Goal: Find specific page/section

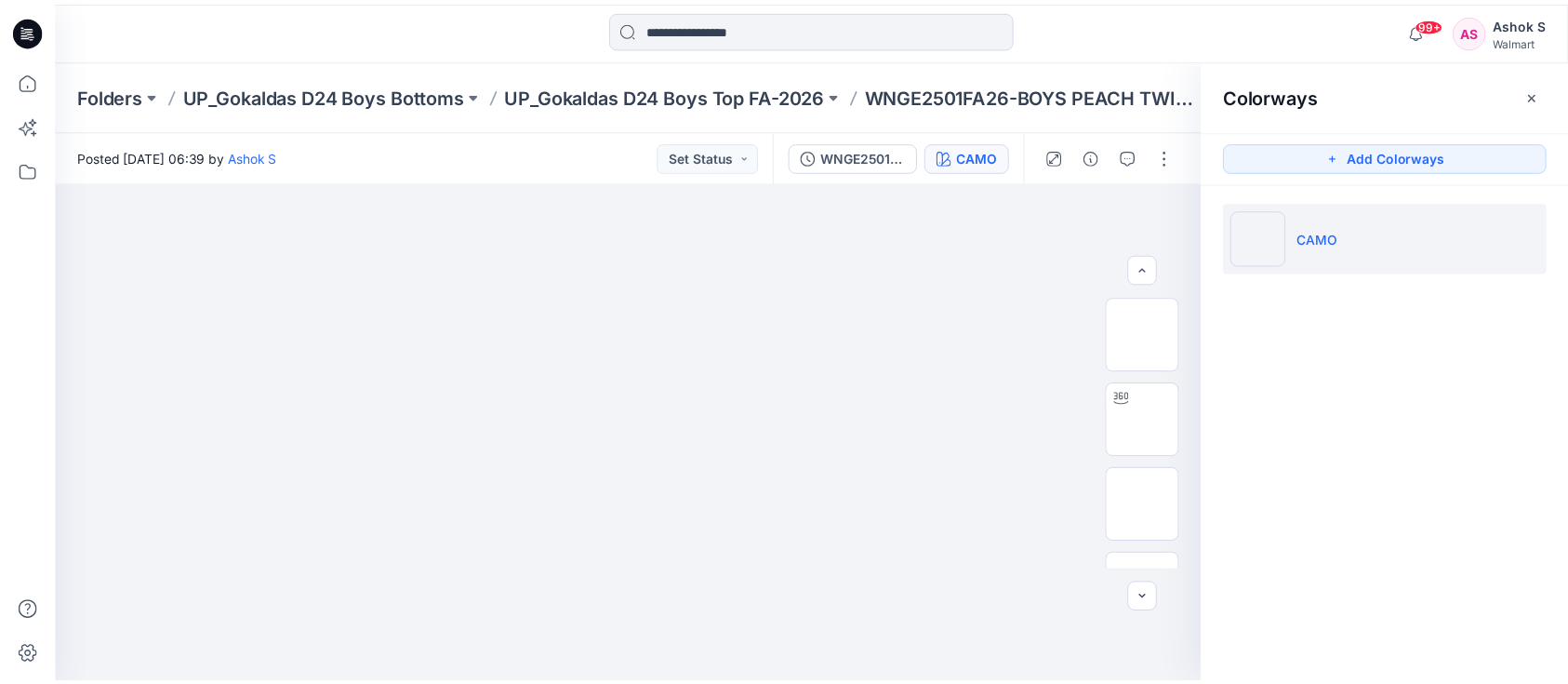
scroll to position [247, 0]
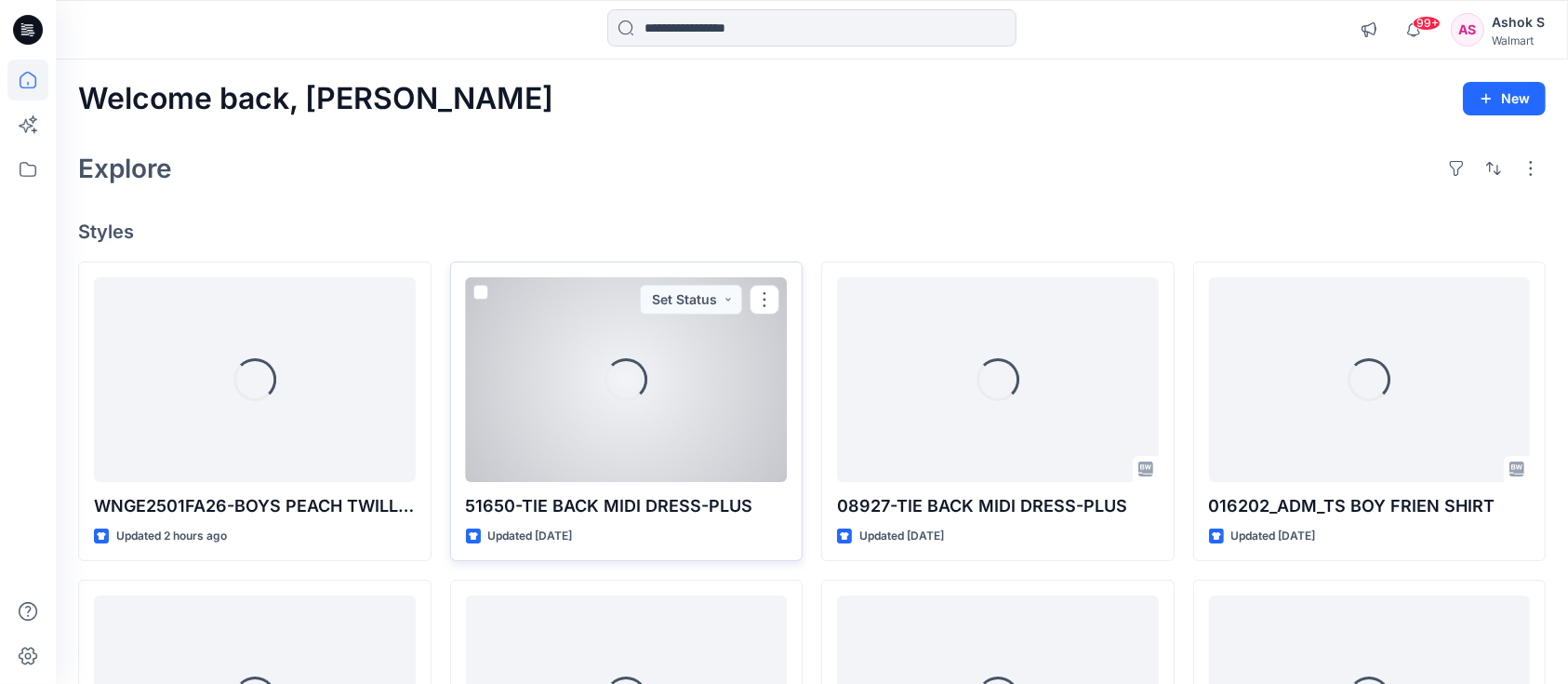
scroll to position [247, 0]
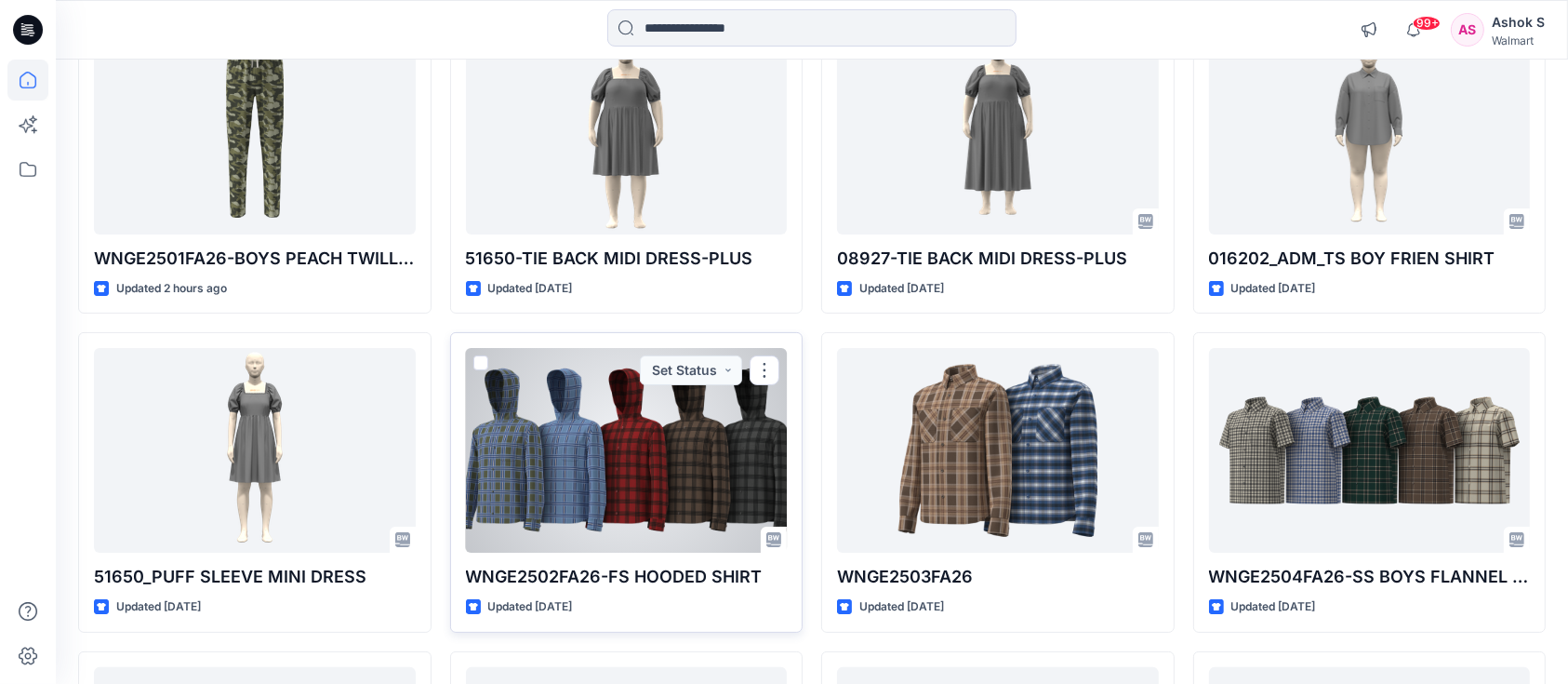
click at [660, 490] on div at bounding box center [627, 451] width 322 height 205
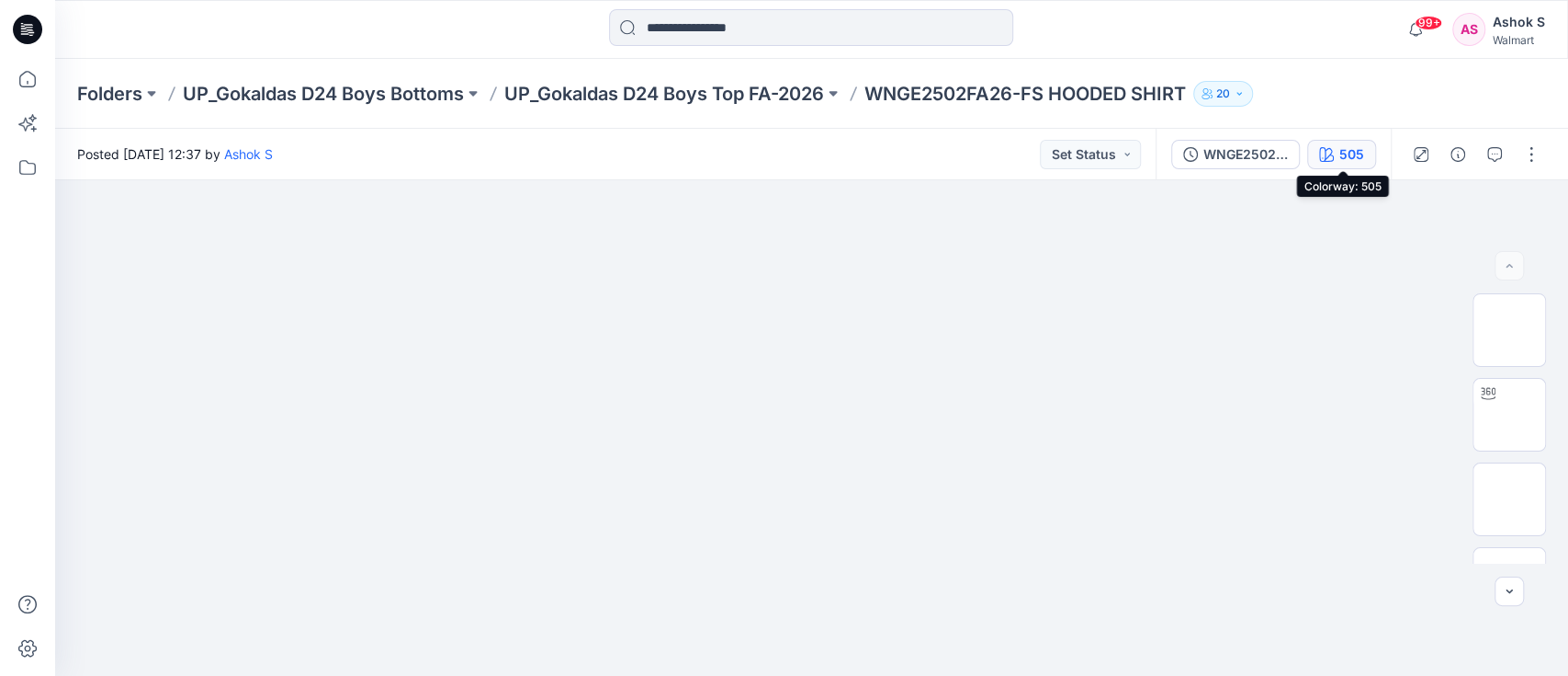
click at [1338, 154] on button "505" at bounding box center [1342, 154] width 69 height 30
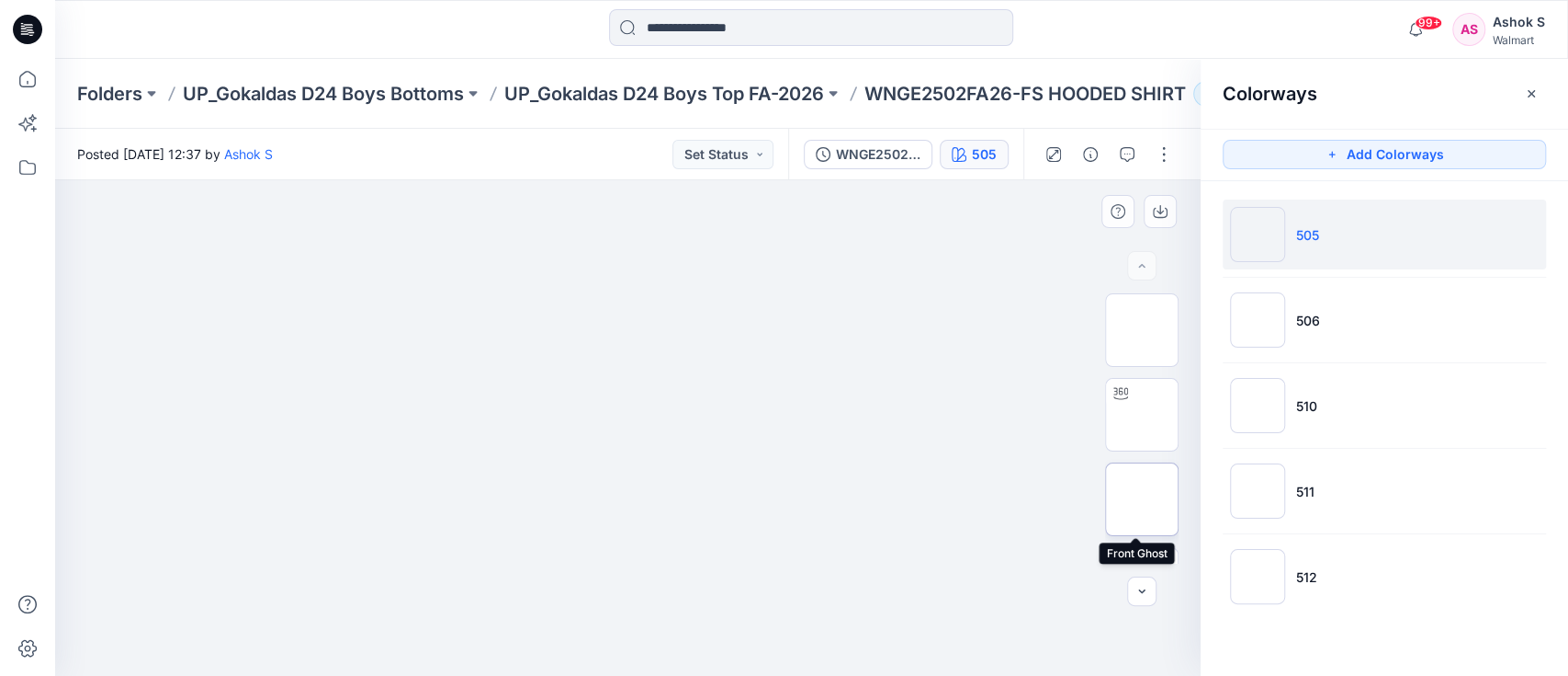
click at [1142, 499] on img at bounding box center [1142, 499] width 0 height 0
click at [1163, 215] on icon "button" at bounding box center [1160, 211] width 14 height 14
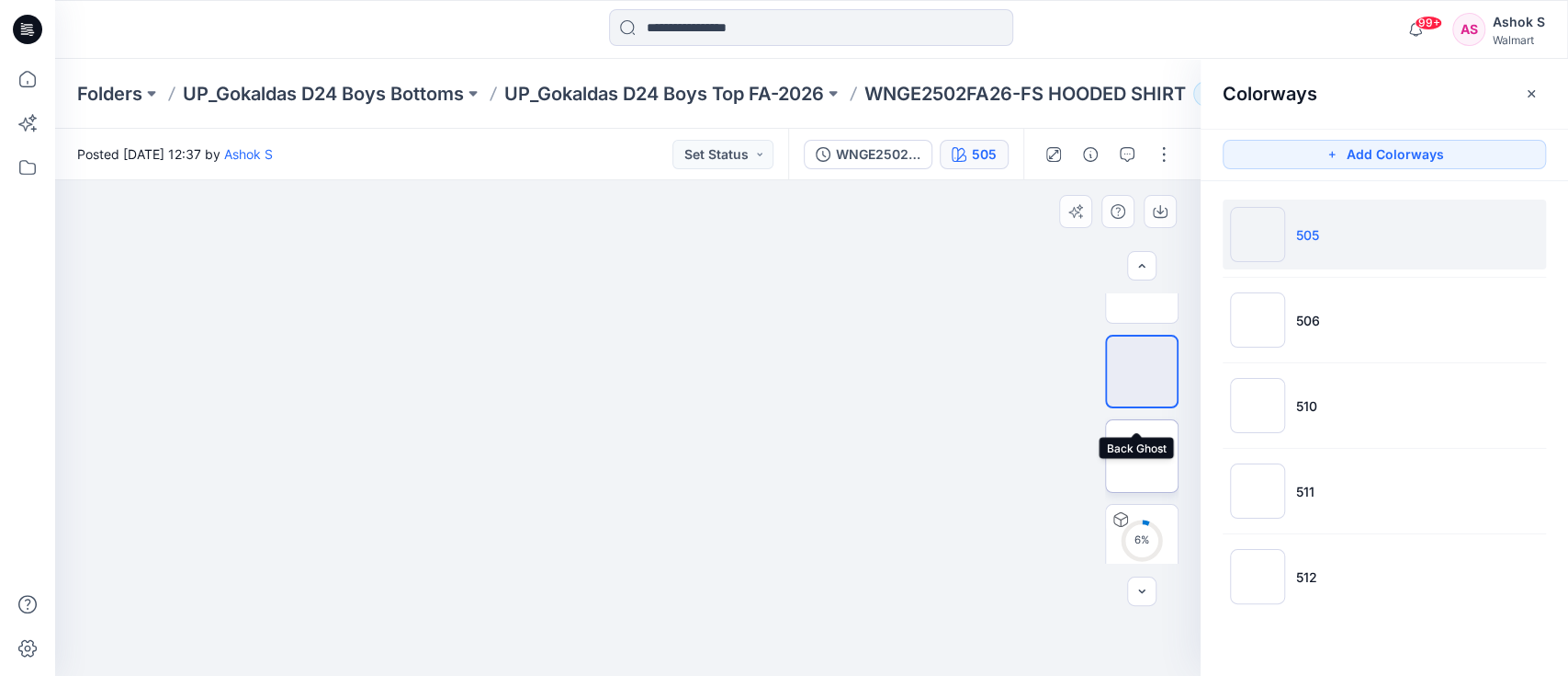
scroll to position [226, 0]
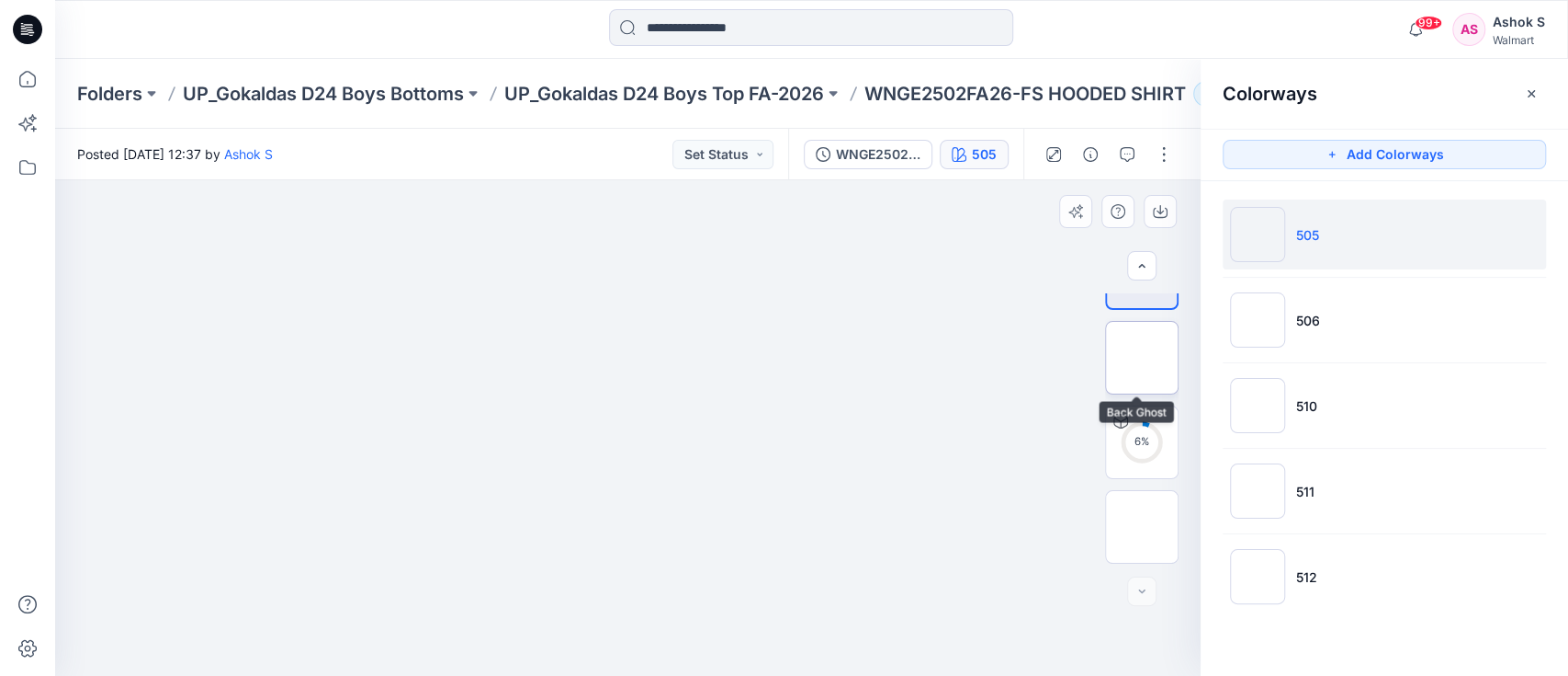
click at [1142, 358] on img at bounding box center [1142, 358] width 0 height 0
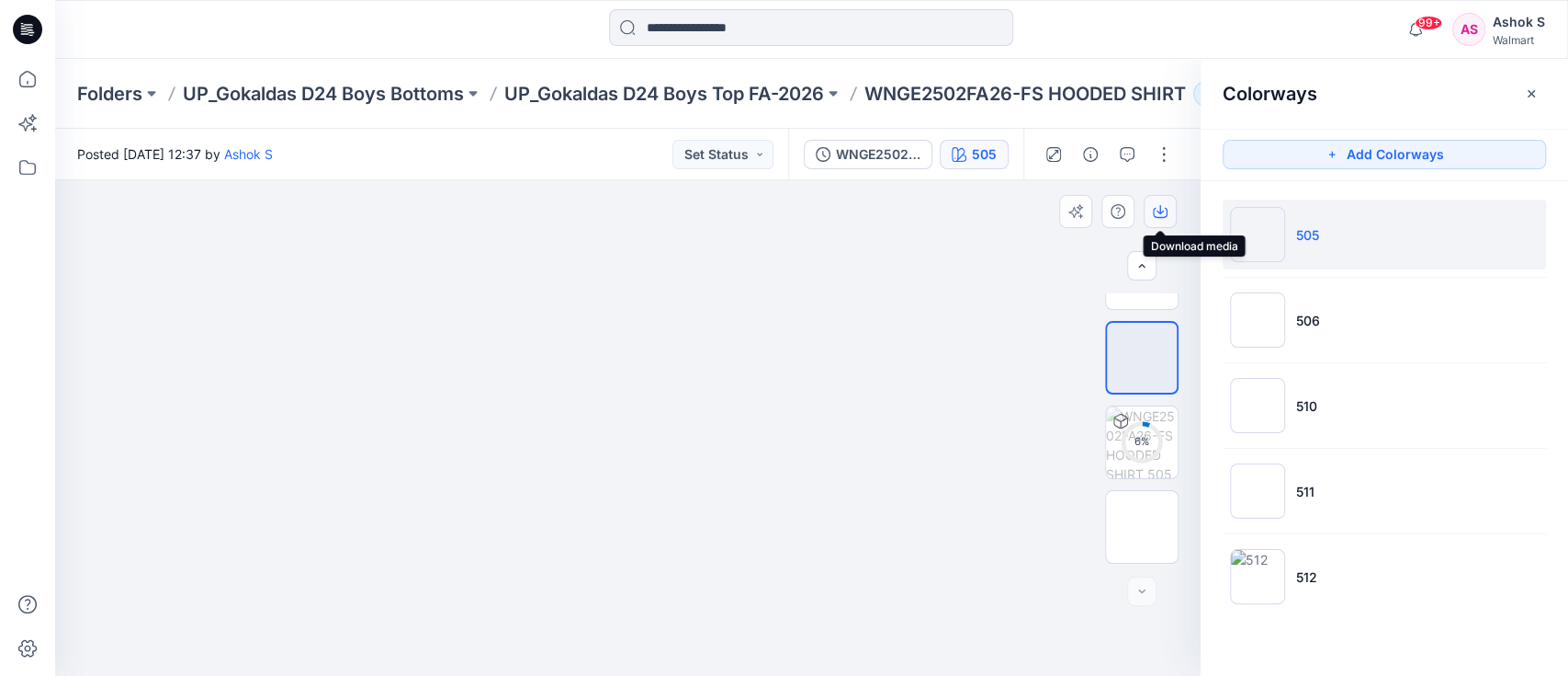
click at [1169, 212] on button "button" at bounding box center [1160, 211] width 33 height 33
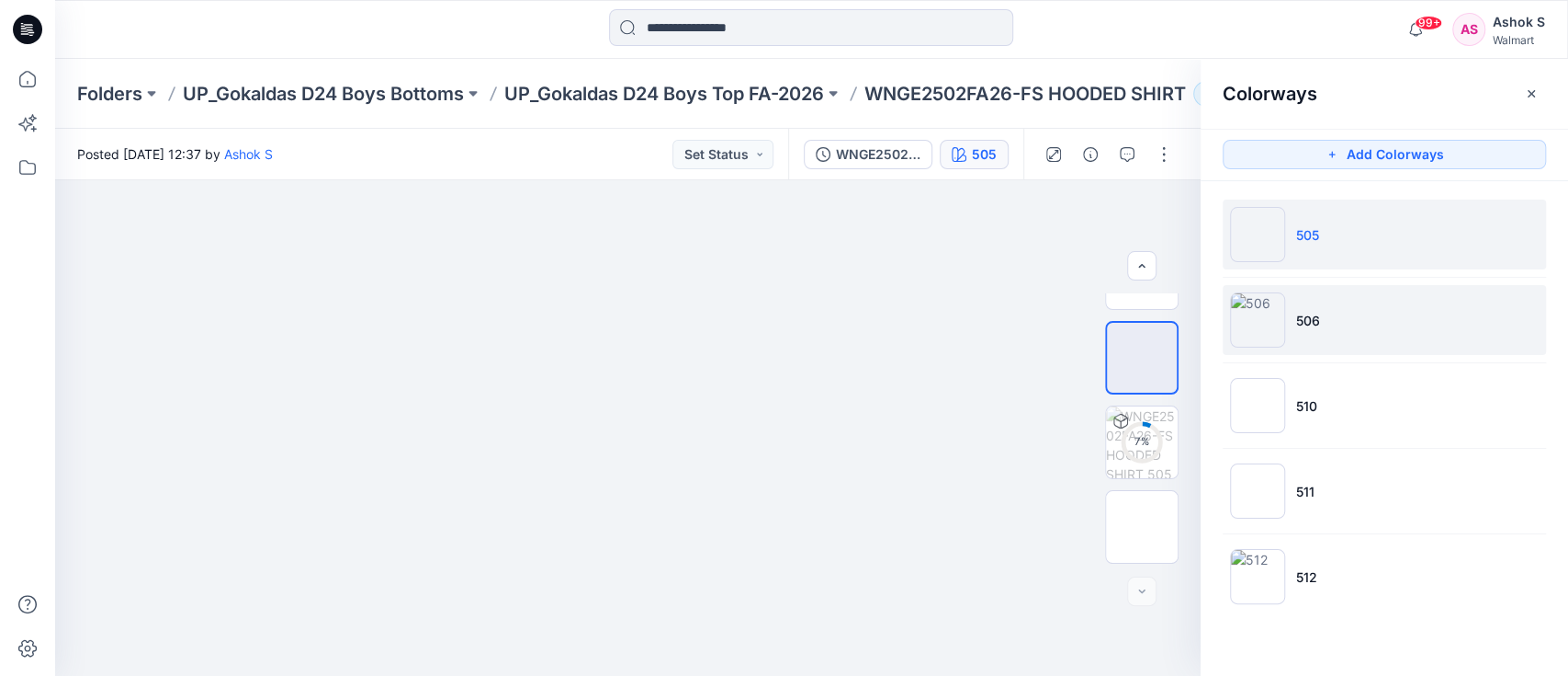
click at [1293, 328] on li "506" at bounding box center [1384, 319] width 323 height 70
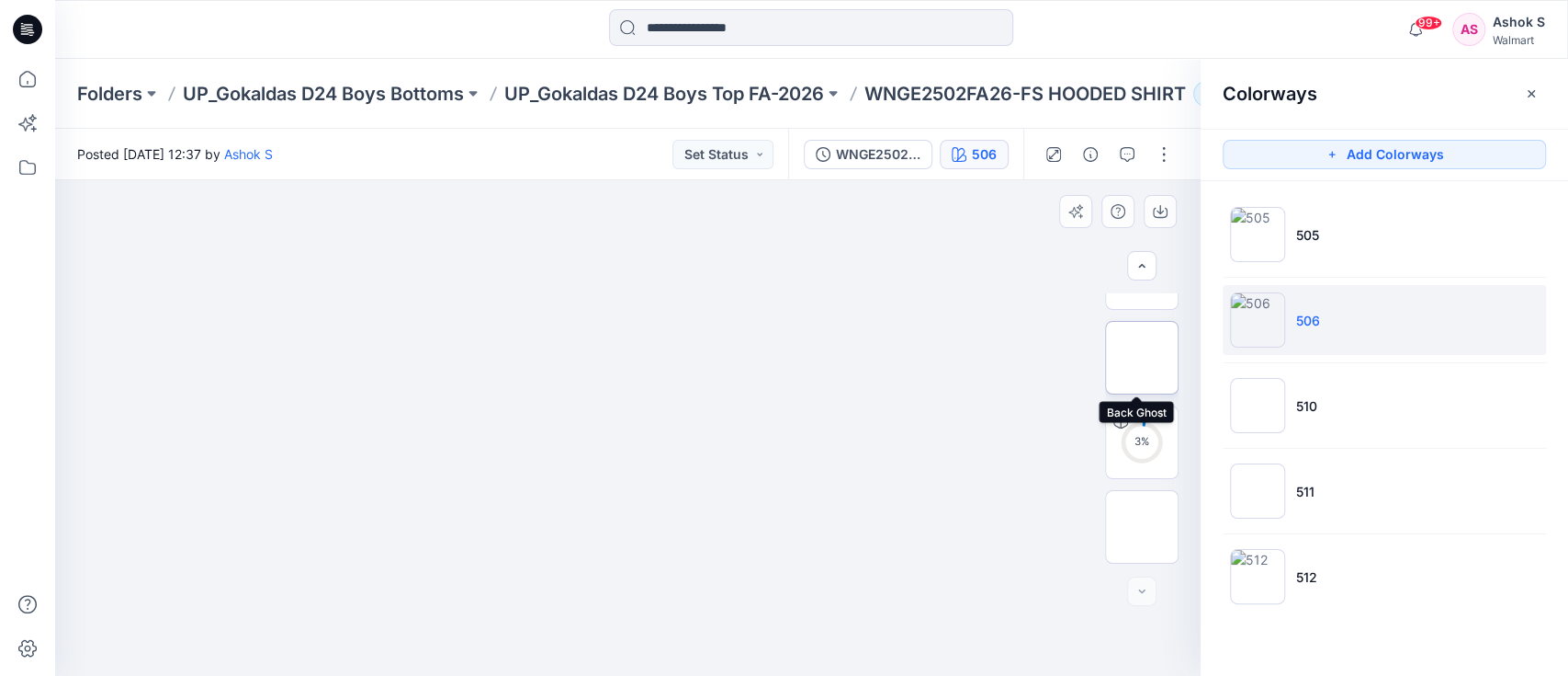
click at [1142, 358] on img at bounding box center [1142, 358] width 0 height 0
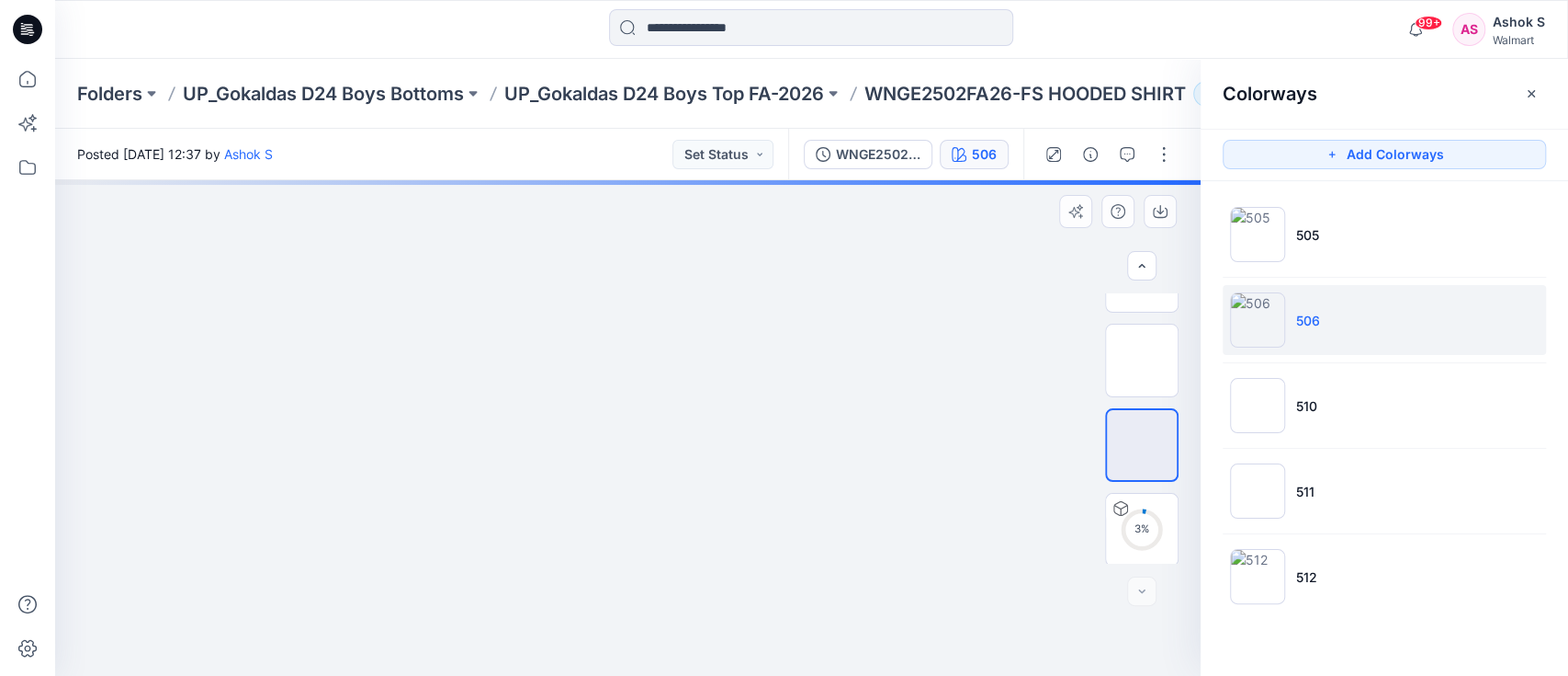
scroll to position [103, 0]
click at [1142, 396] on img at bounding box center [1142, 396] width 0 height 0
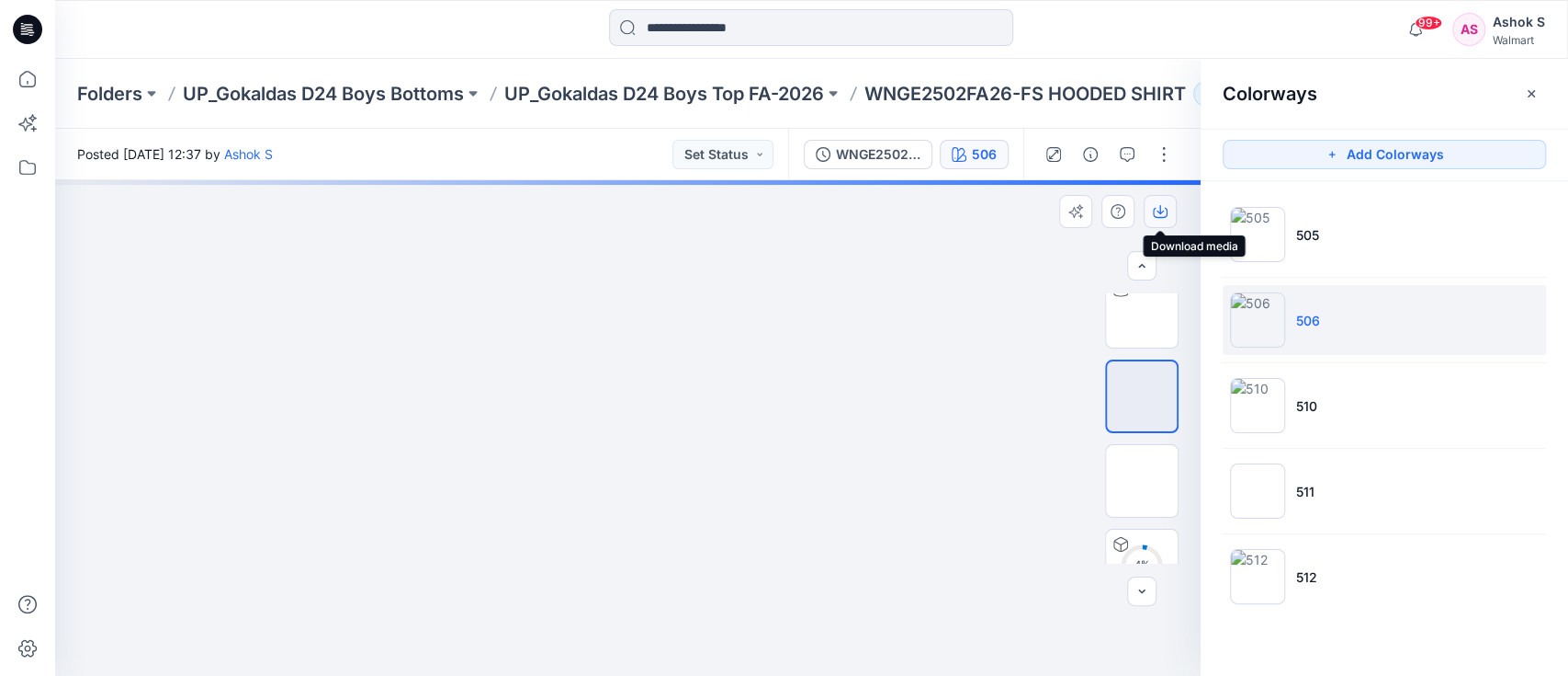
click at [1165, 211] on icon "button" at bounding box center [1160, 211] width 14 height 14
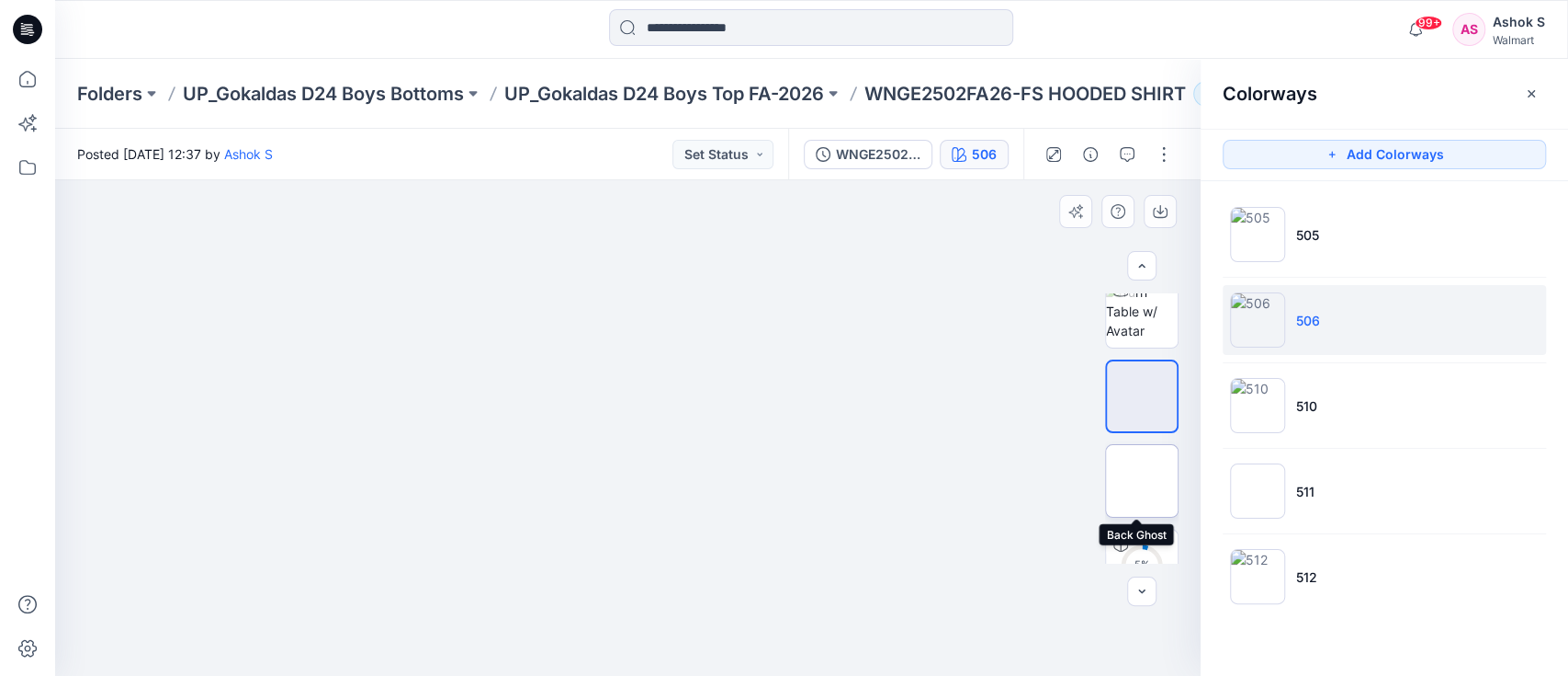
click at [1142, 481] on img at bounding box center [1142, 481] width 0 height 0
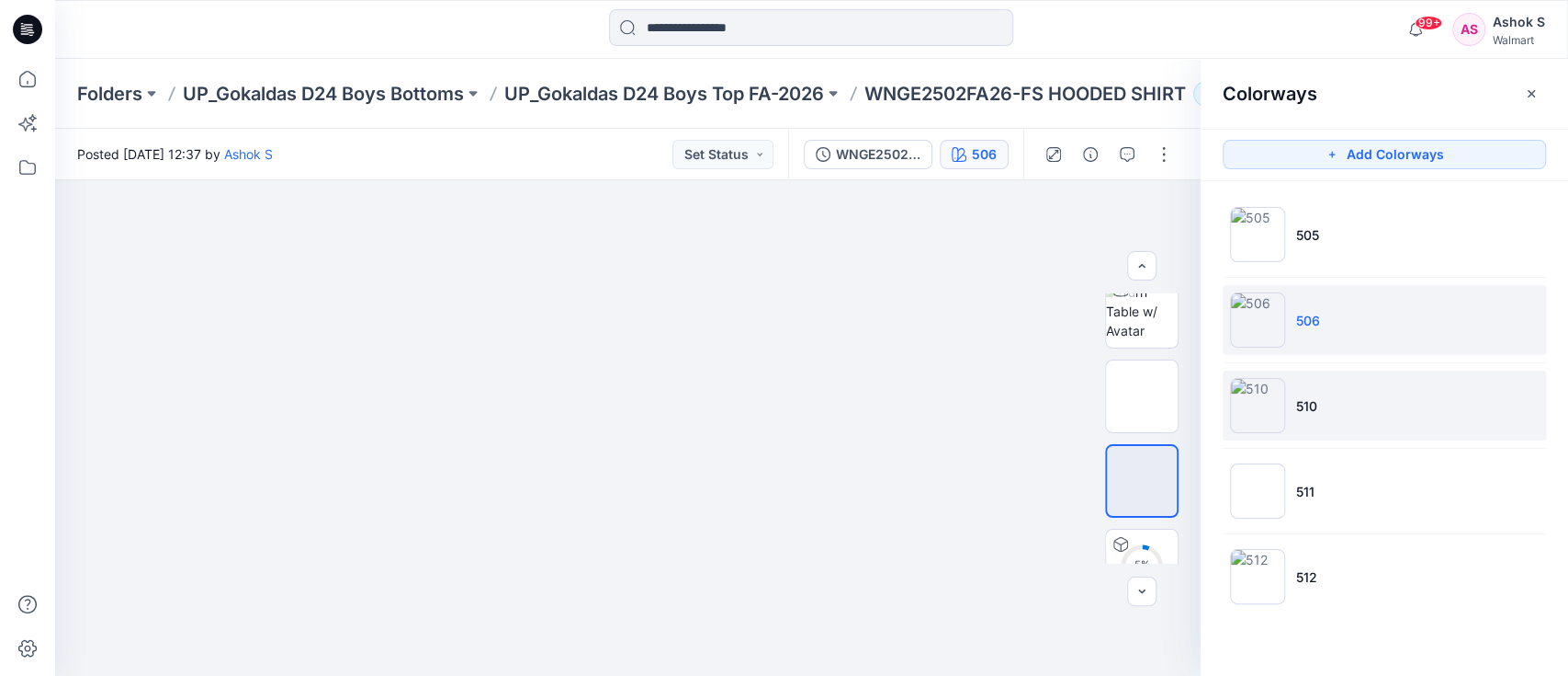
click at [1250, 419] on img at bounding box center [1258, 405] width 55 height 55
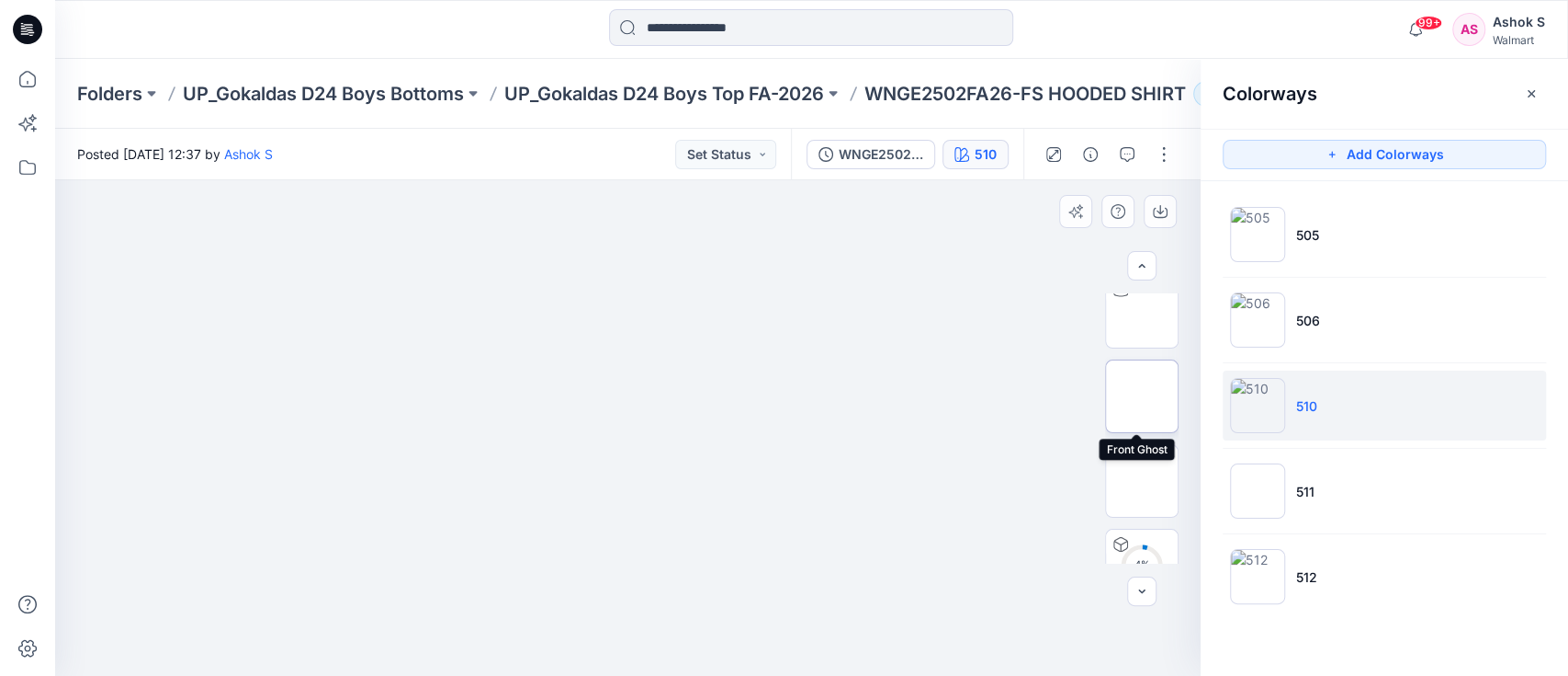
click at [1142, 396] on img at bounding box center [1142, 396] width 0 height 0
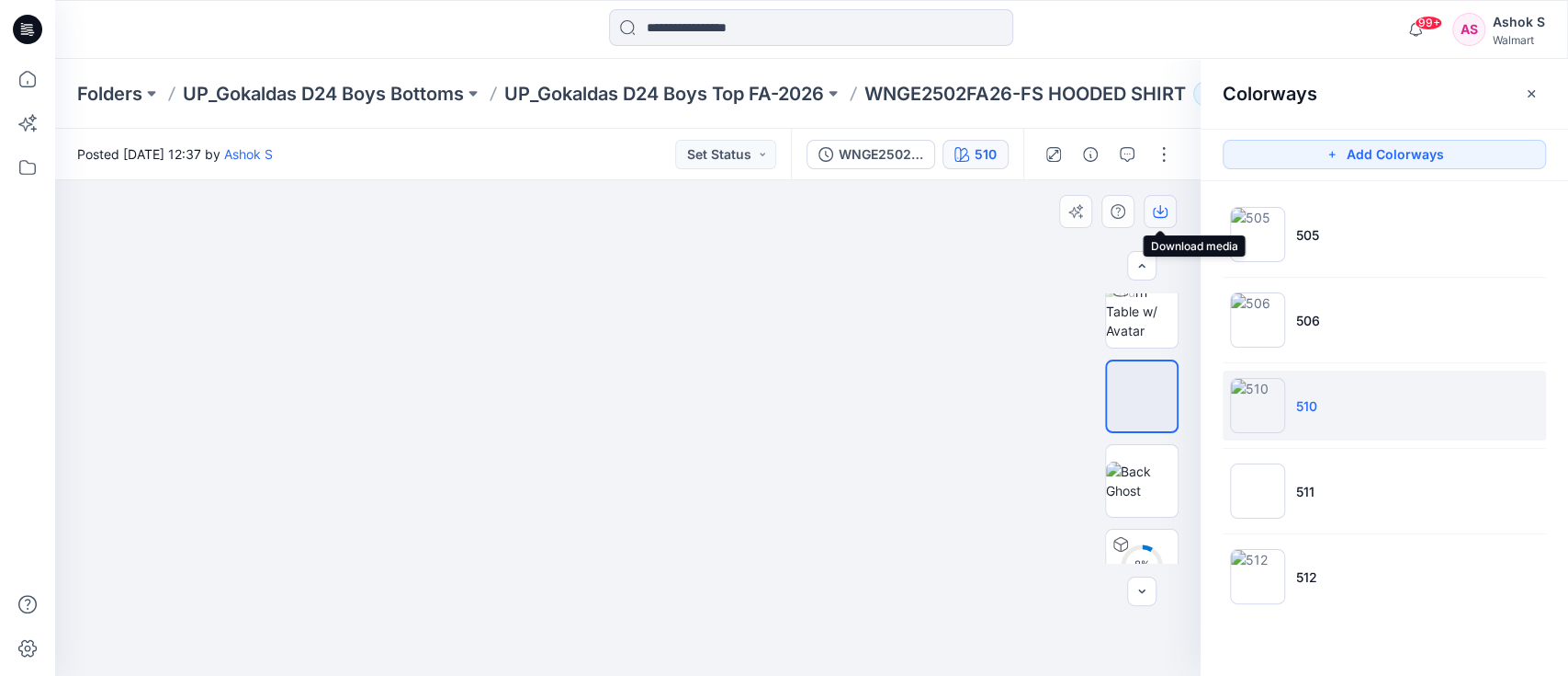
click at [1160, 210] on icon "button" at bounding box center [1161, 210] width 8 height 10
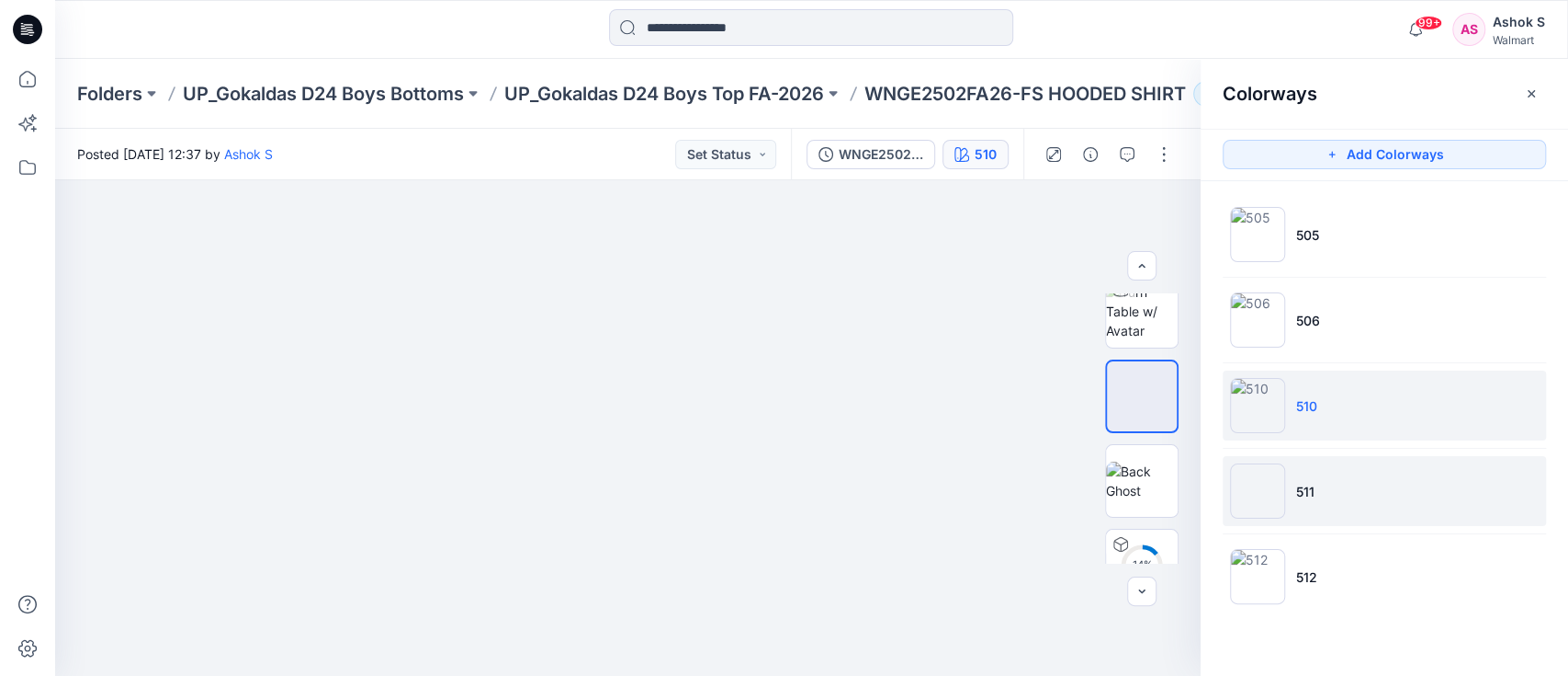
click at [1300, 508] on li "511" at bounding box center [1384, 490] width 323 height 70
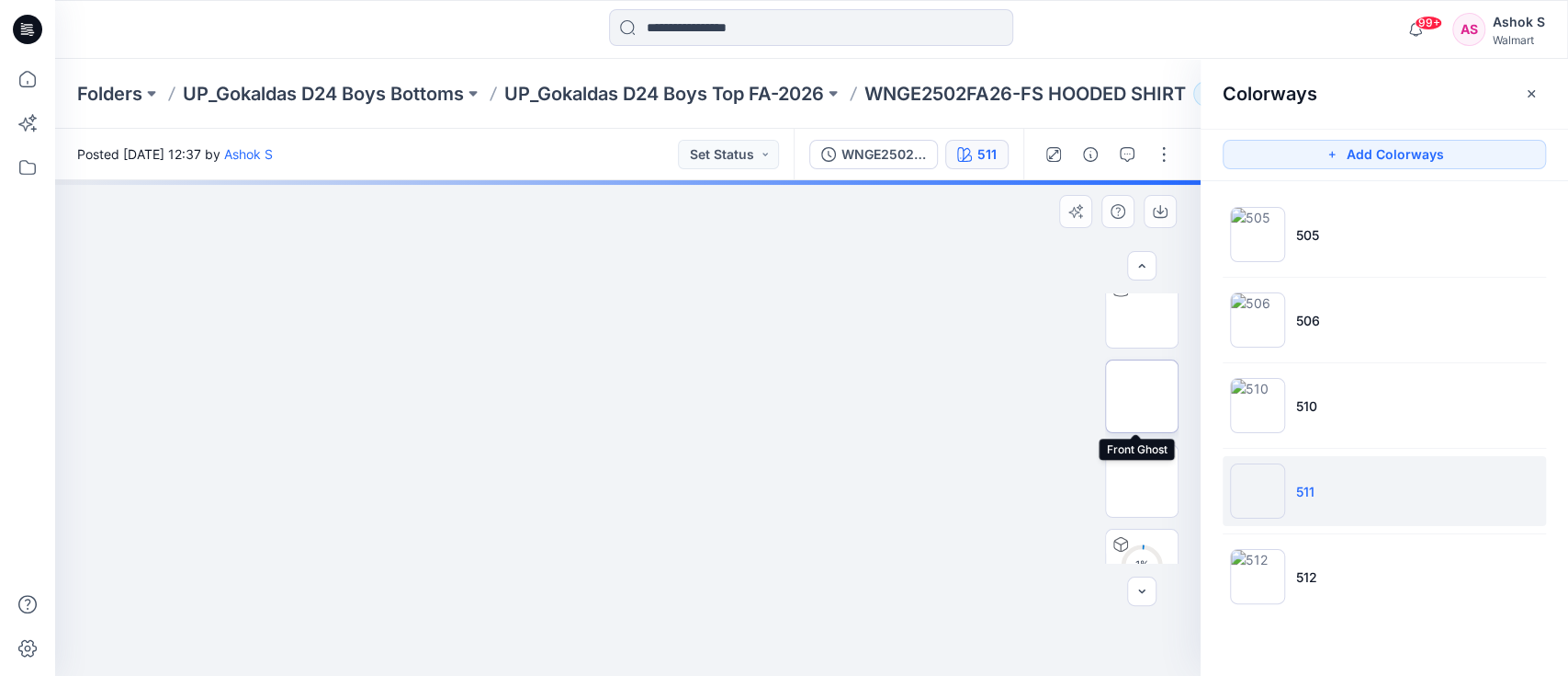
click at [1142, 396] on img at bounding box center [1142, 396] width 0 height 0
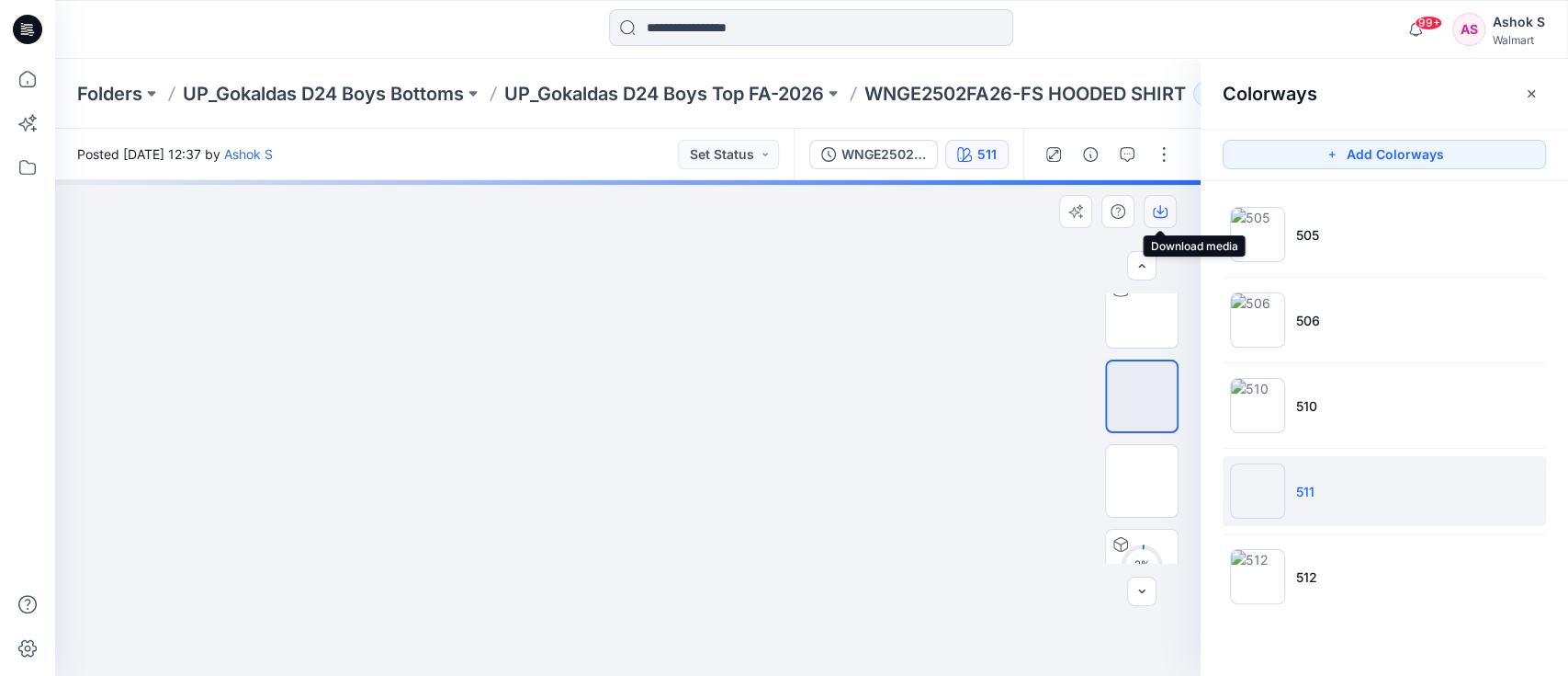
click at [1154, 208] on icon "button" at bounding box center [1160, 213] width 14 height 10
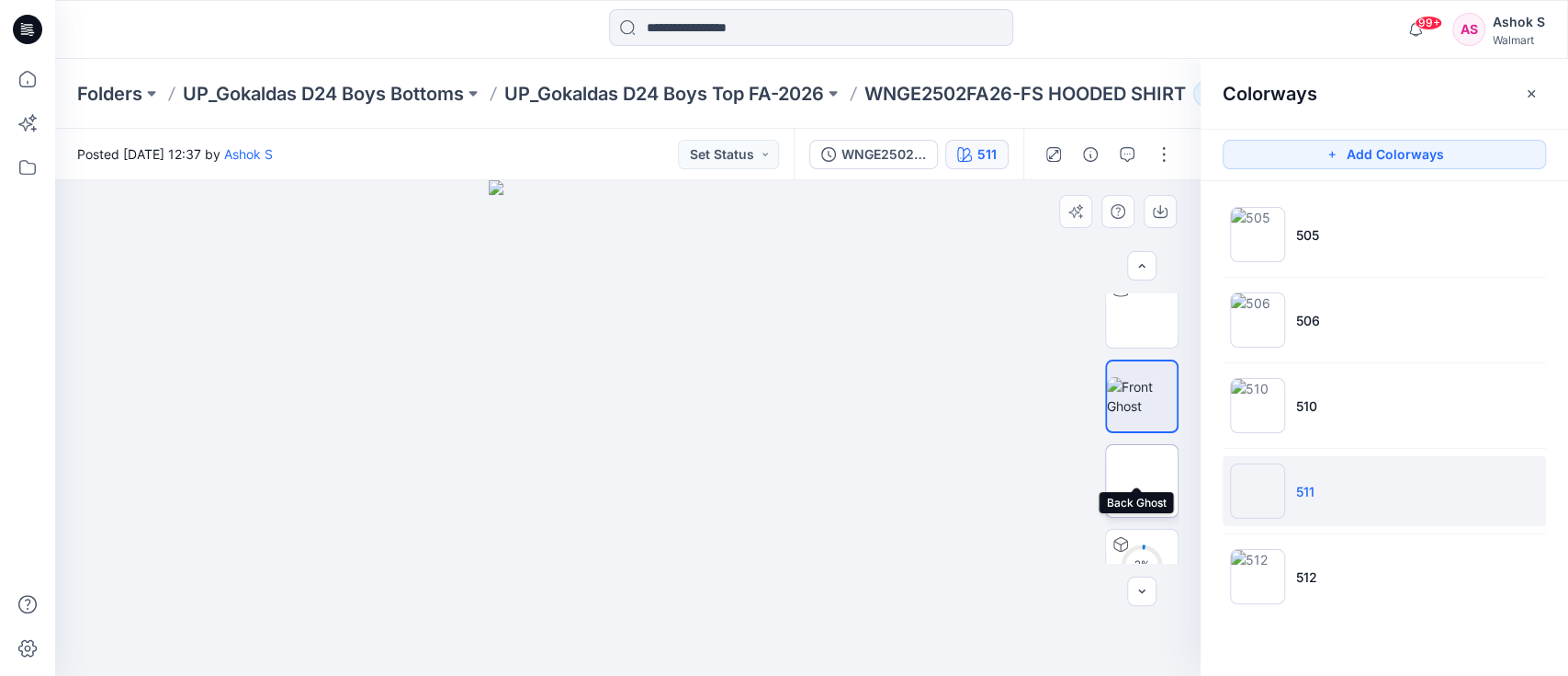
scroll to position [226, 0]
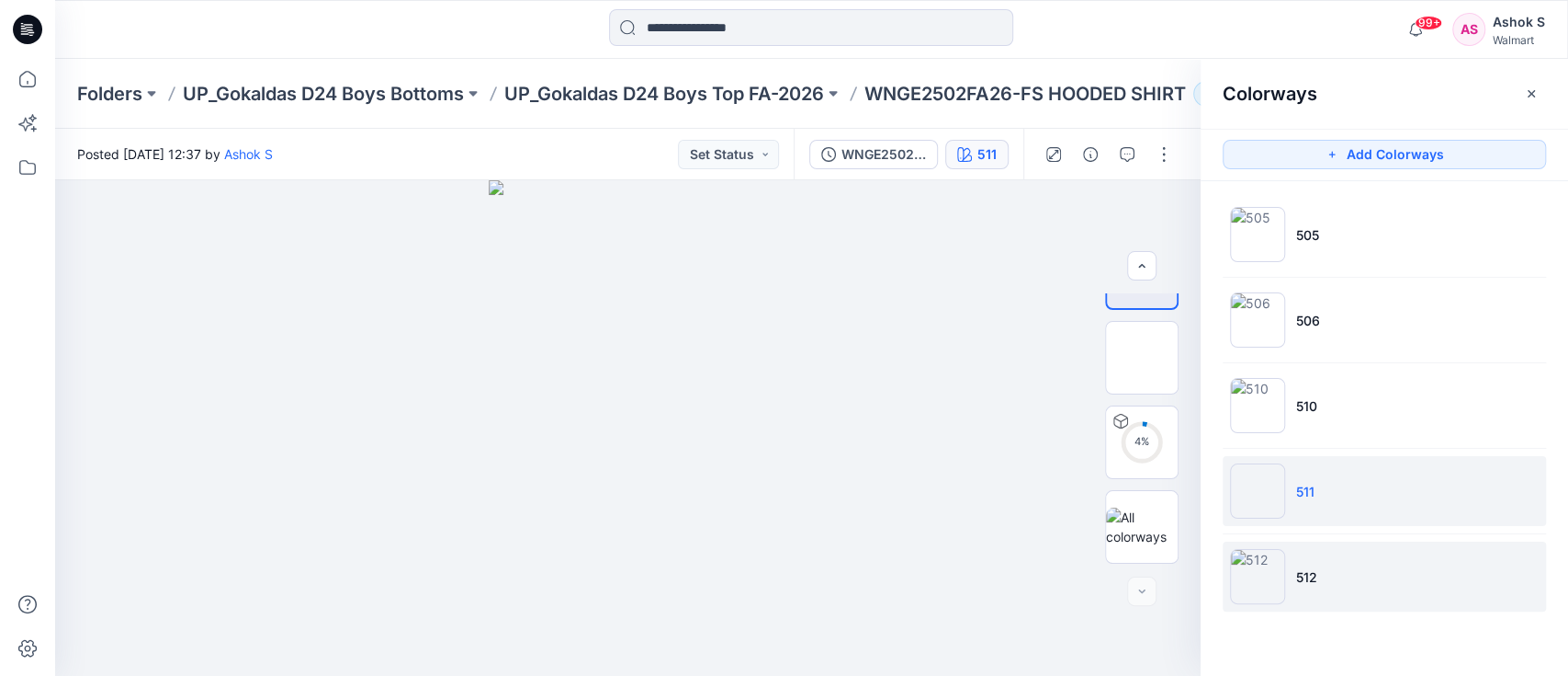
click at [1312, 574] on p "512" at bounding box center [1307, 577] width 21 height 19
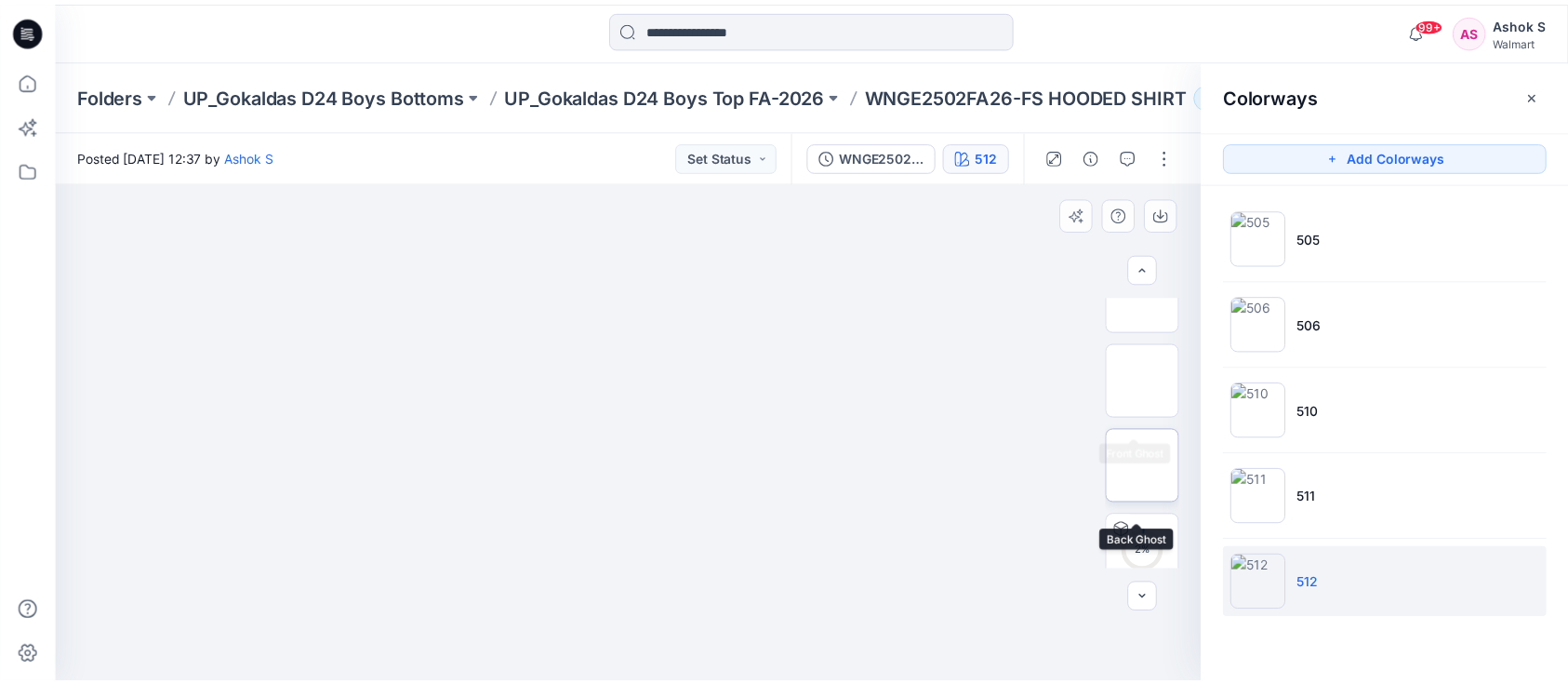
scroll to position [104, 0]
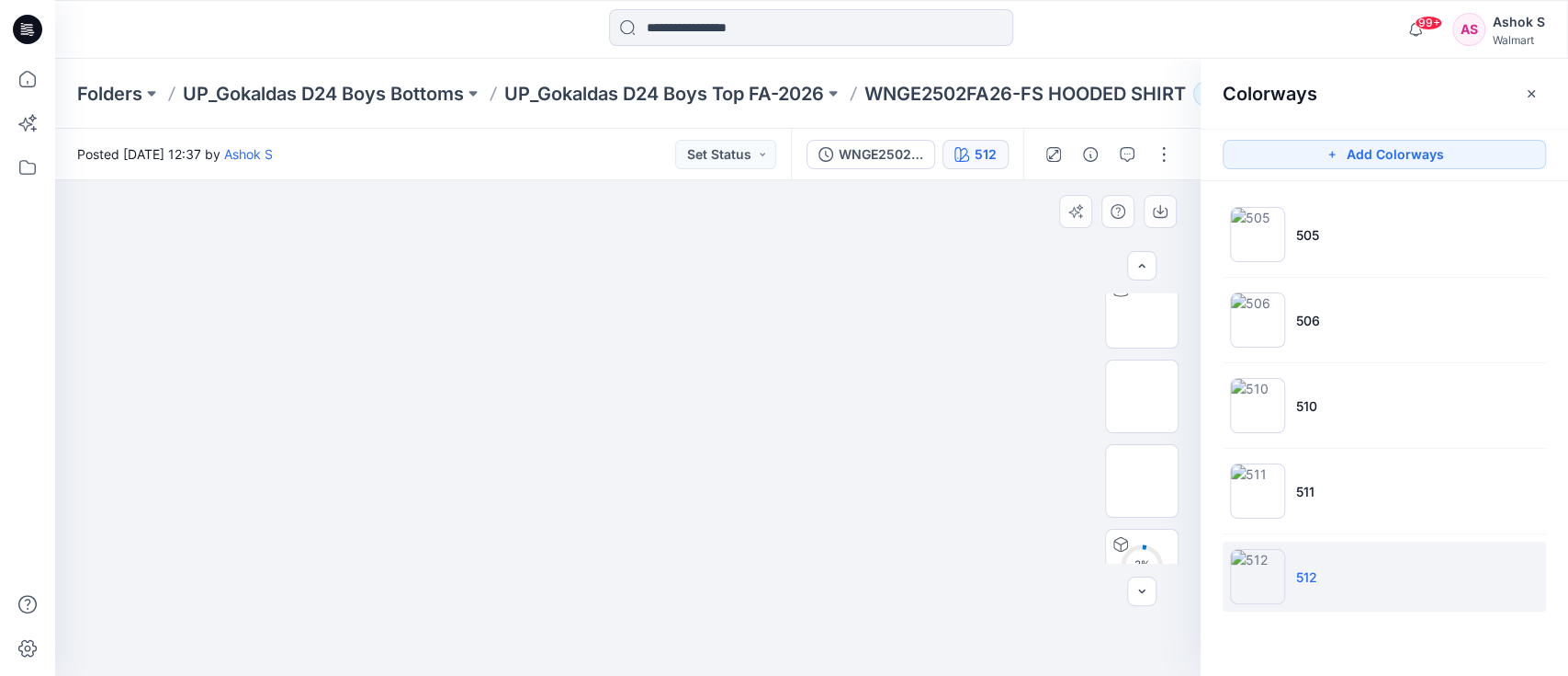
click at [818, 459] on div at bounding box center [628, 428] width 1146 height 496
click at [1142, 396] on img at bounding box center [1142, 396] width 0 height 0
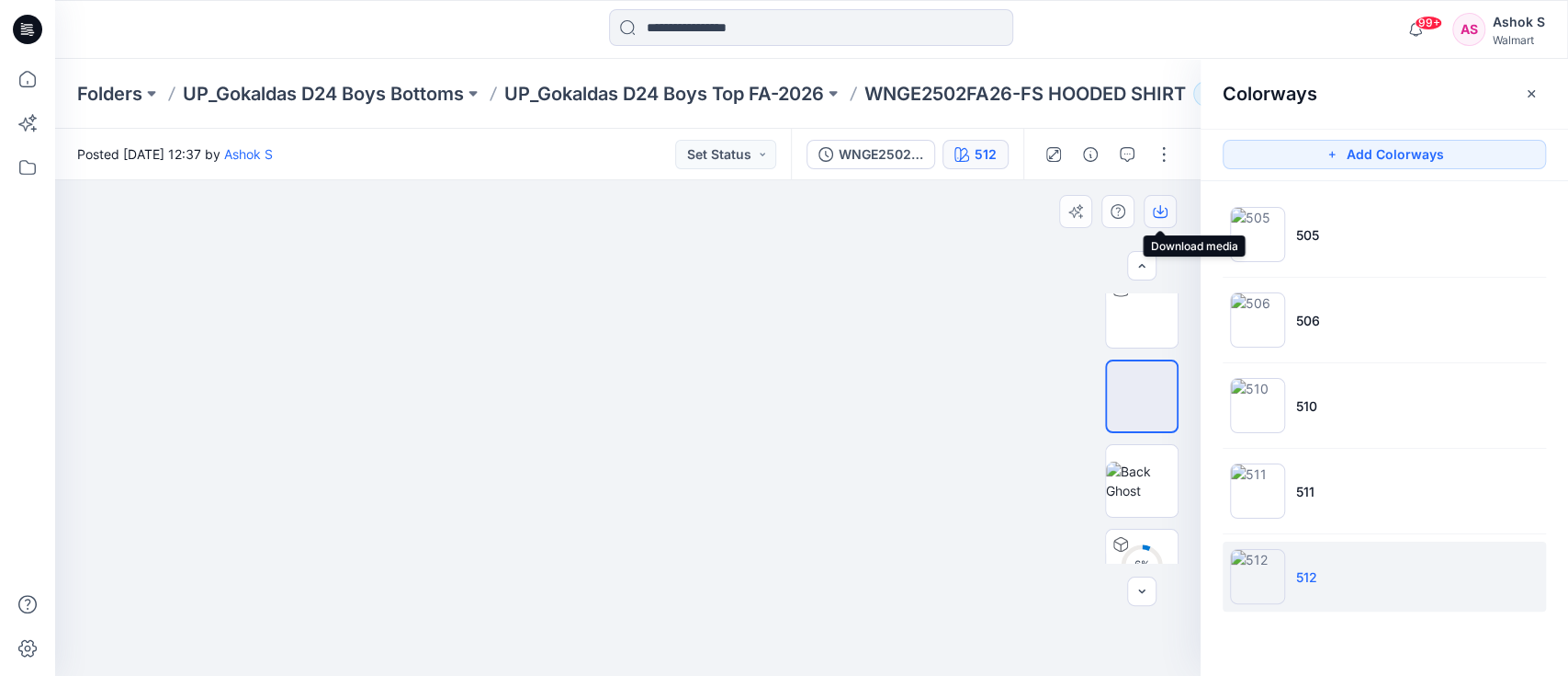
click at [1160, 204] on icon "button" at bounding box center [1160, 211] width 14 height 14
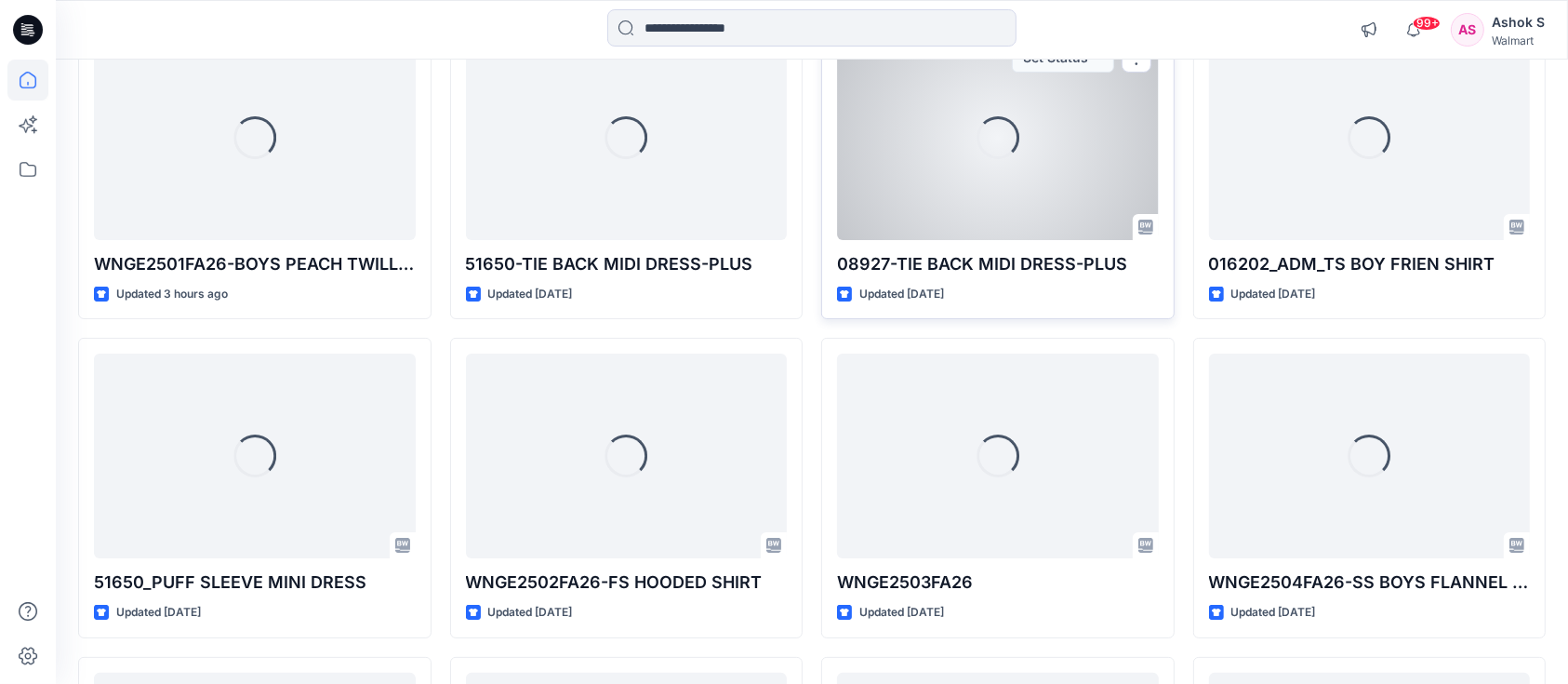
scroll to position [247, 0]
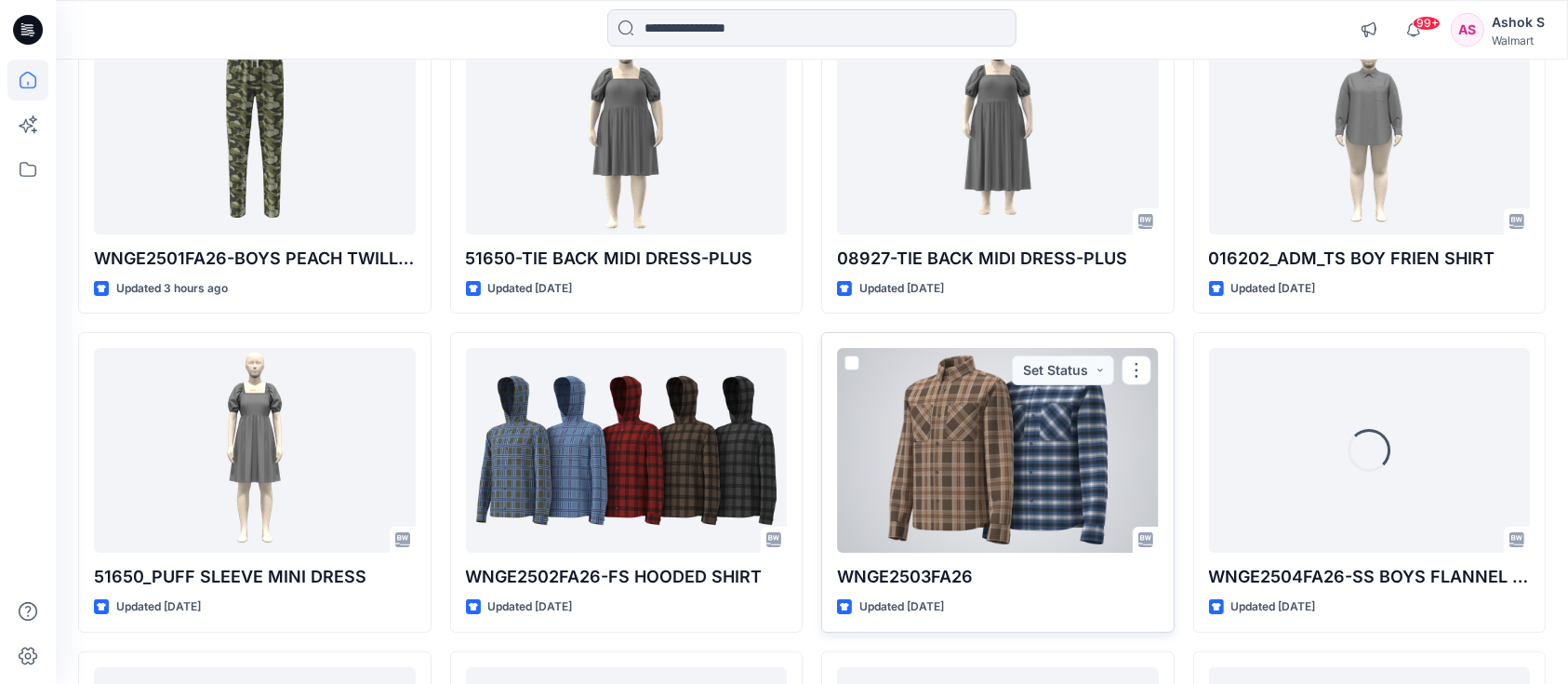
click at [1000, 510] on div at bounding box center [999, 451] width 322 height 205
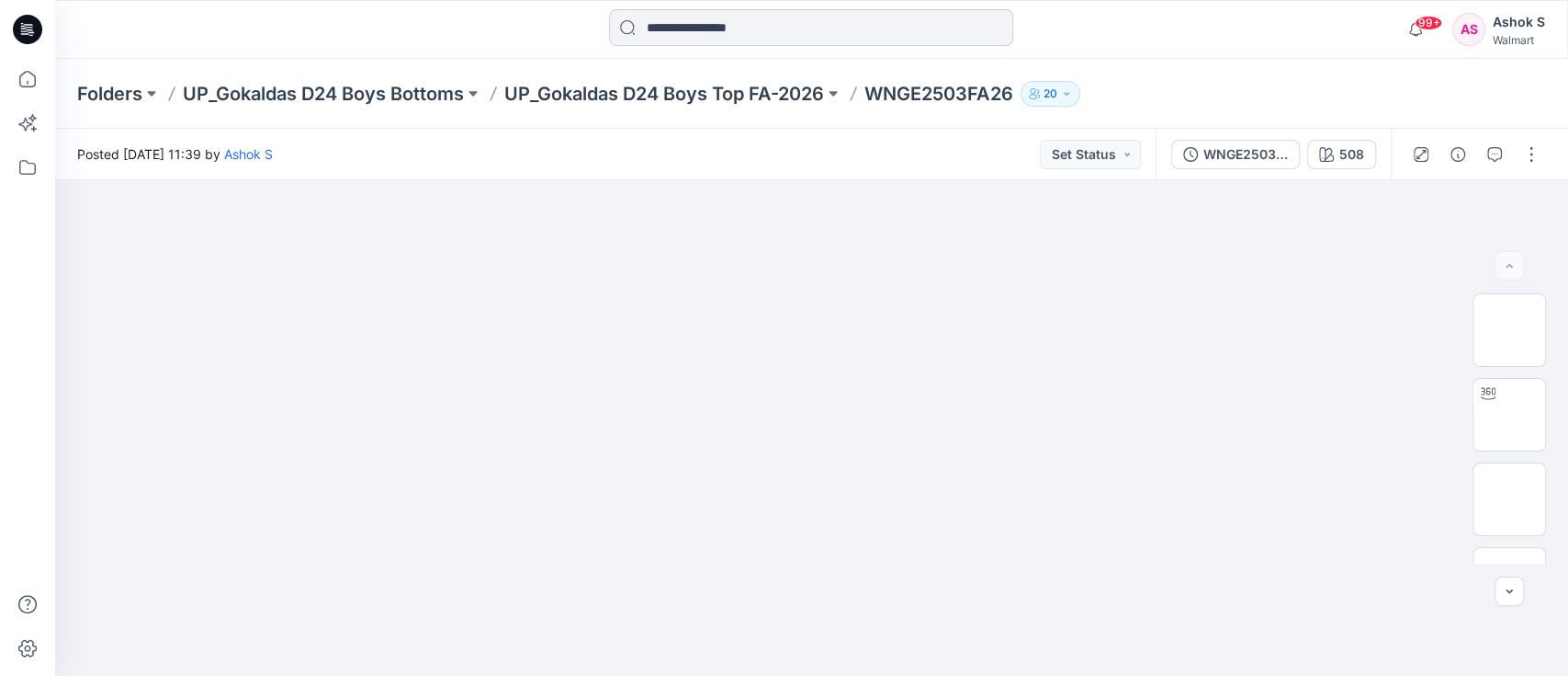
click at [737, 40] on input at bounding box center [811, 28] width 404 height 37
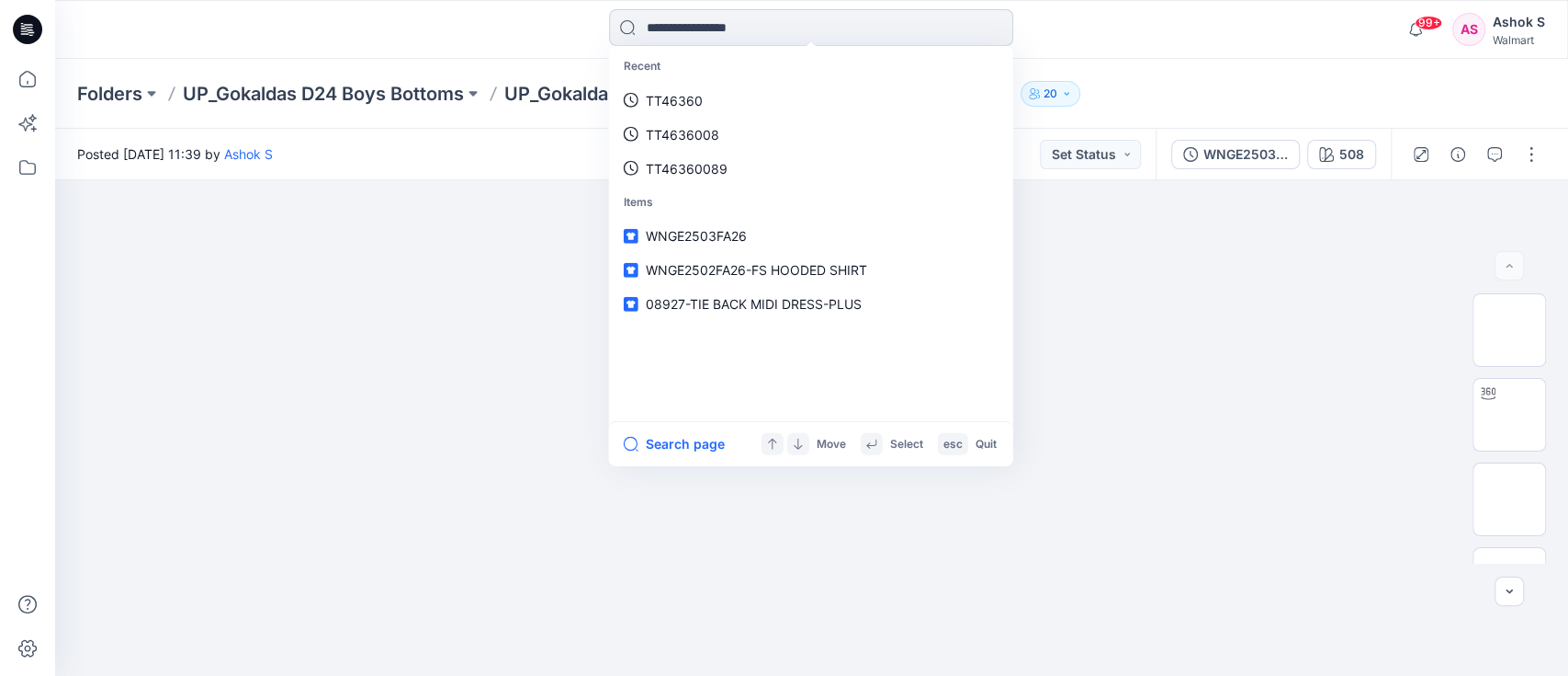
click at [696, 24] on input at bounding box center [811, 28] width 404 height 37
paste input "**********"
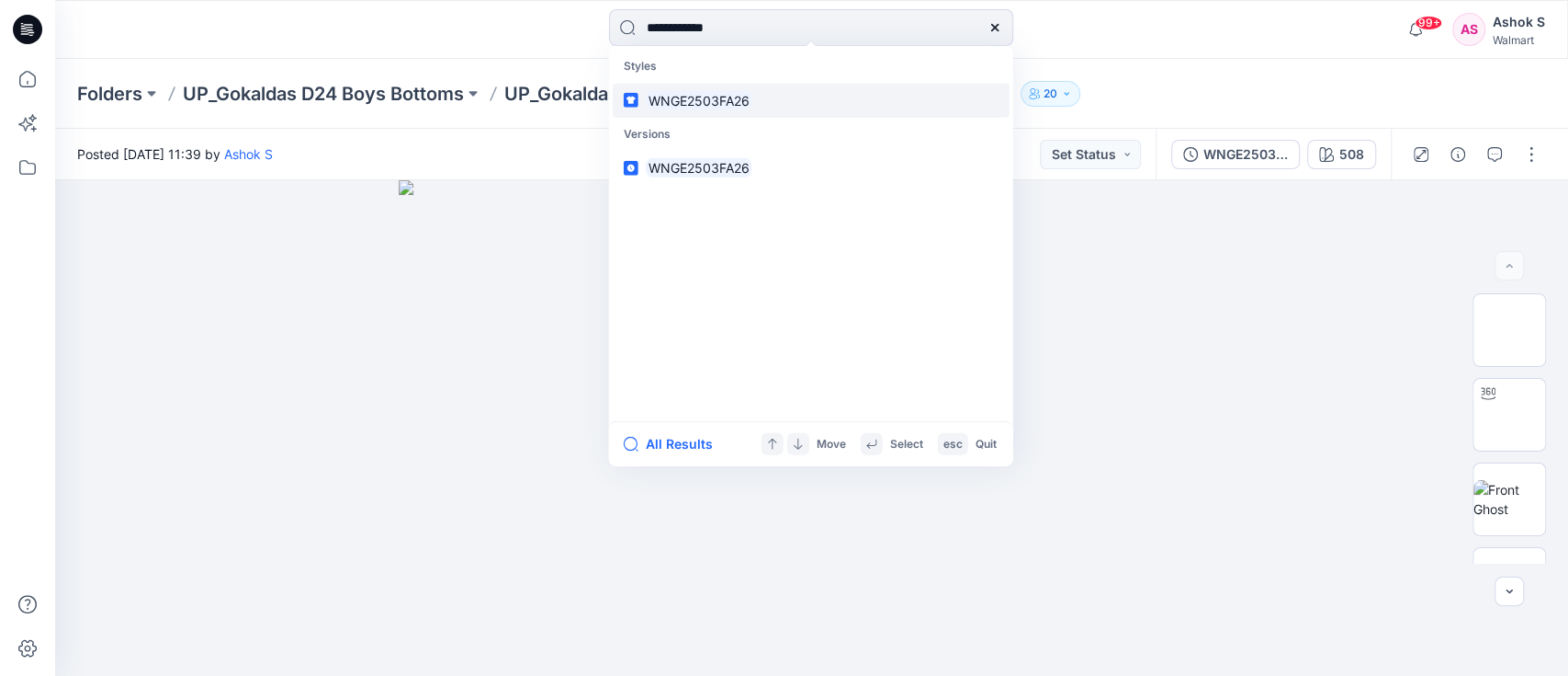
type input "**********"
click at [727, 111] on link "WNGE2503FA26" at bounding box center [811, 100] width 397 height 34
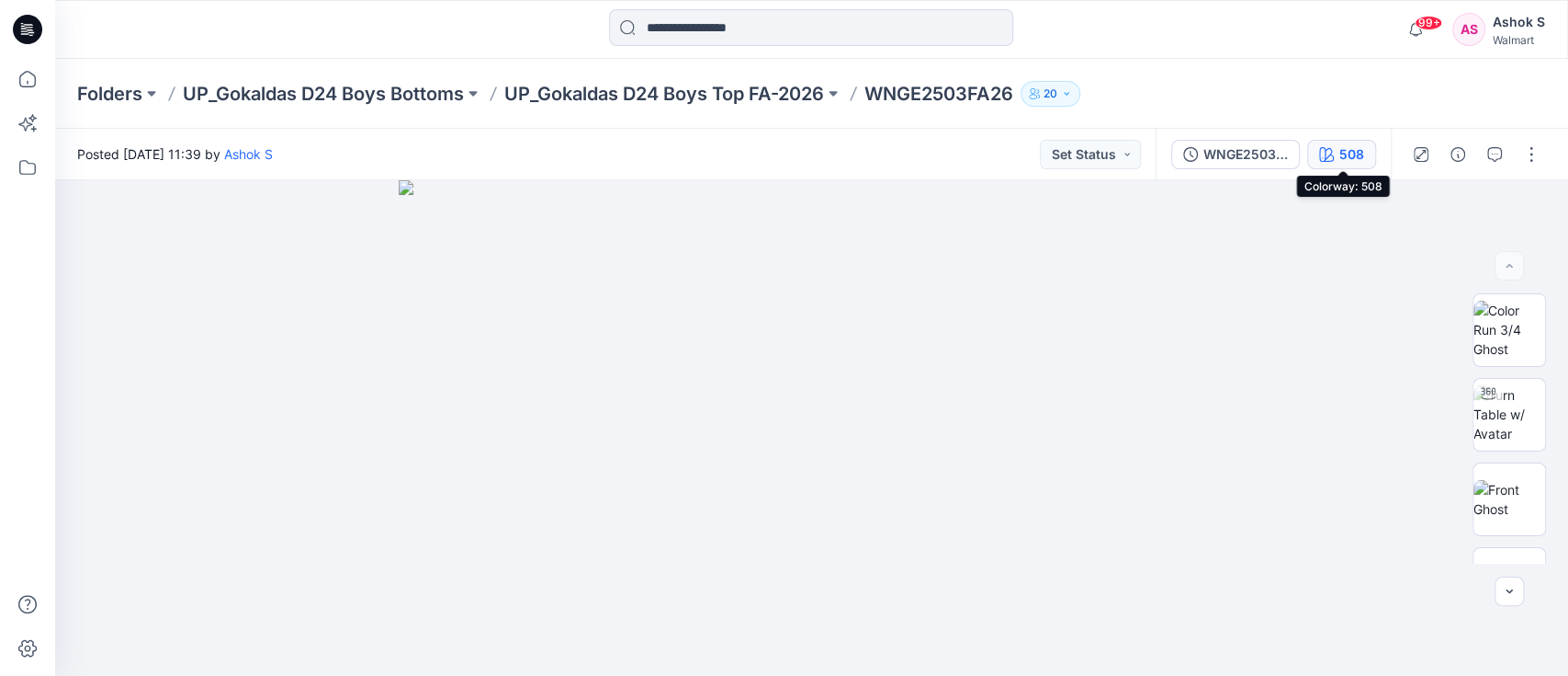
click at [1359, 161] on div "508" at bounding box center [1352, 154] width 25 height 20
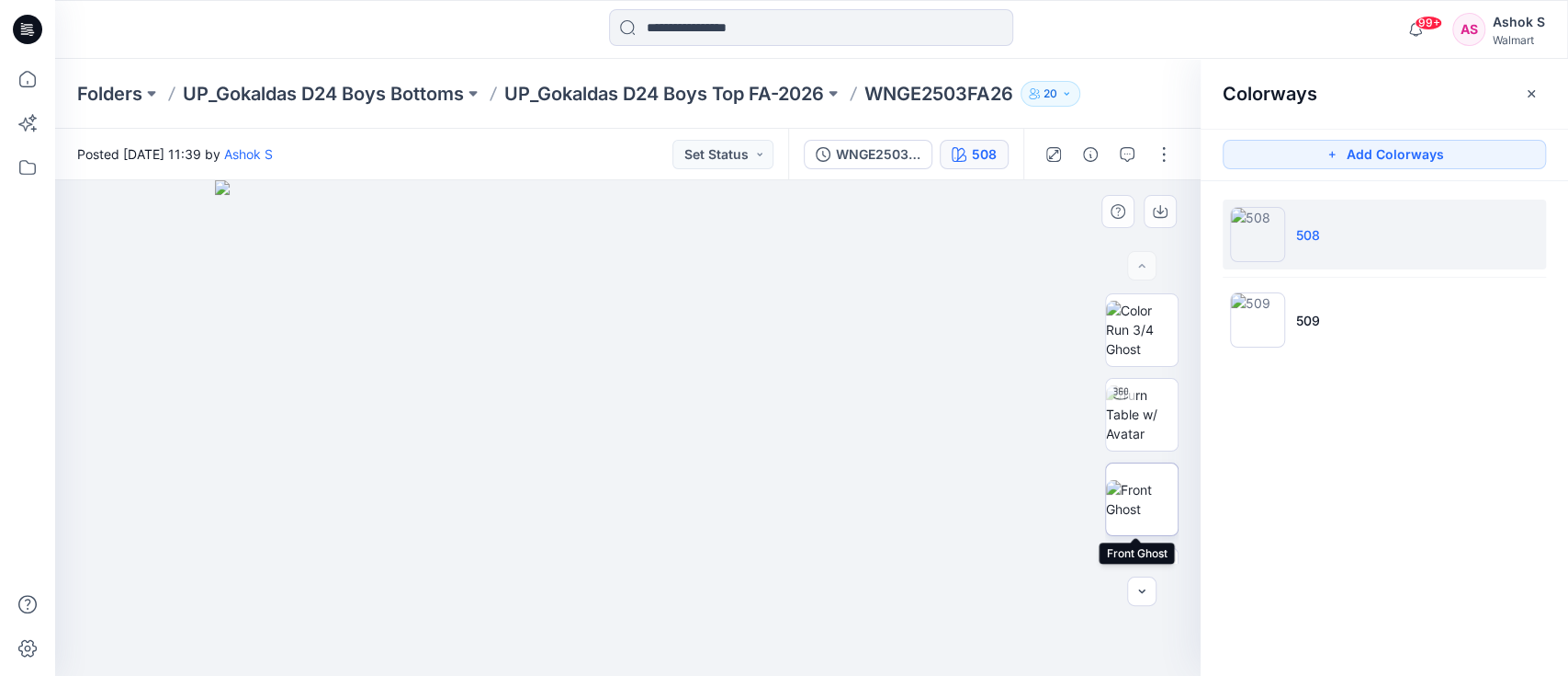
click at [1131, 480] on img at bounding box center [1142, 499] width 71 height 38
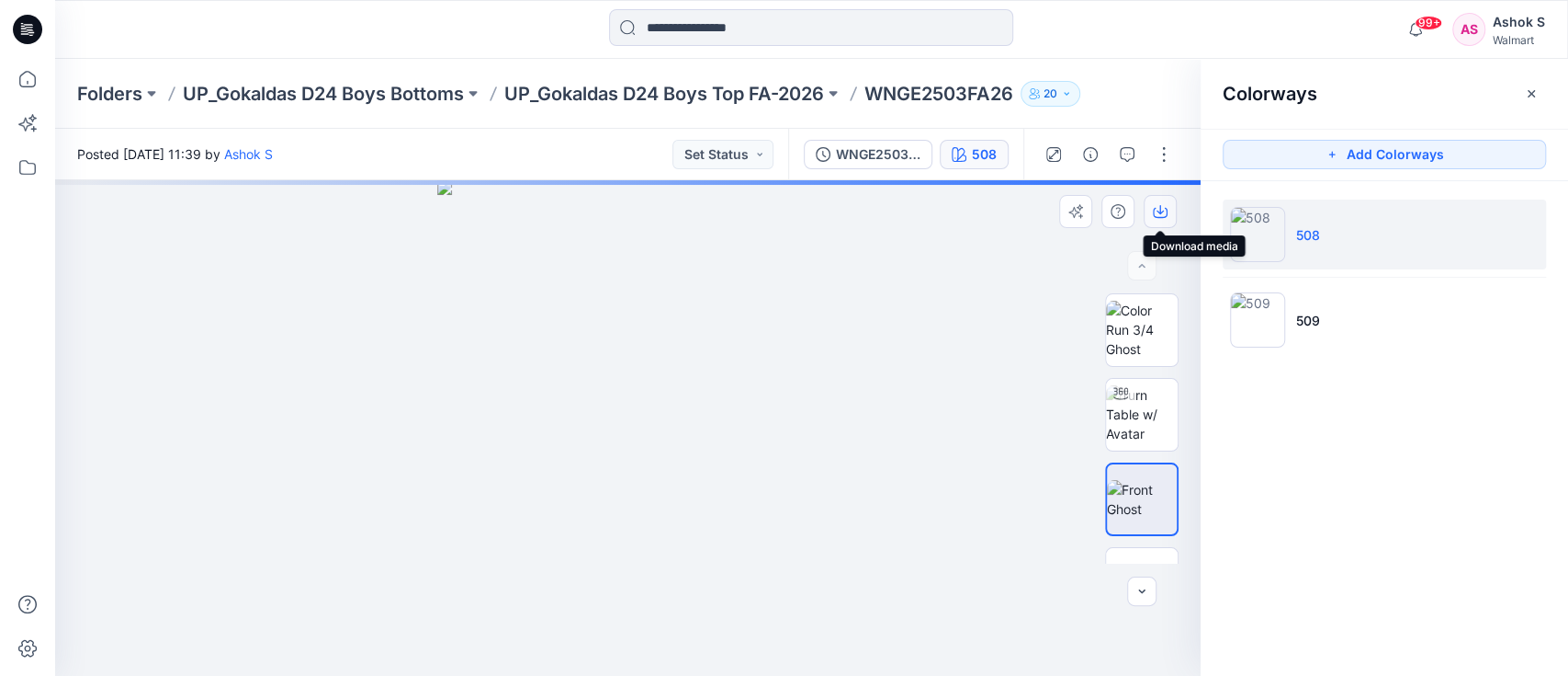
click at [1160, 210] on icon "button" at bounding box center [1161, 210] width 8 height 10
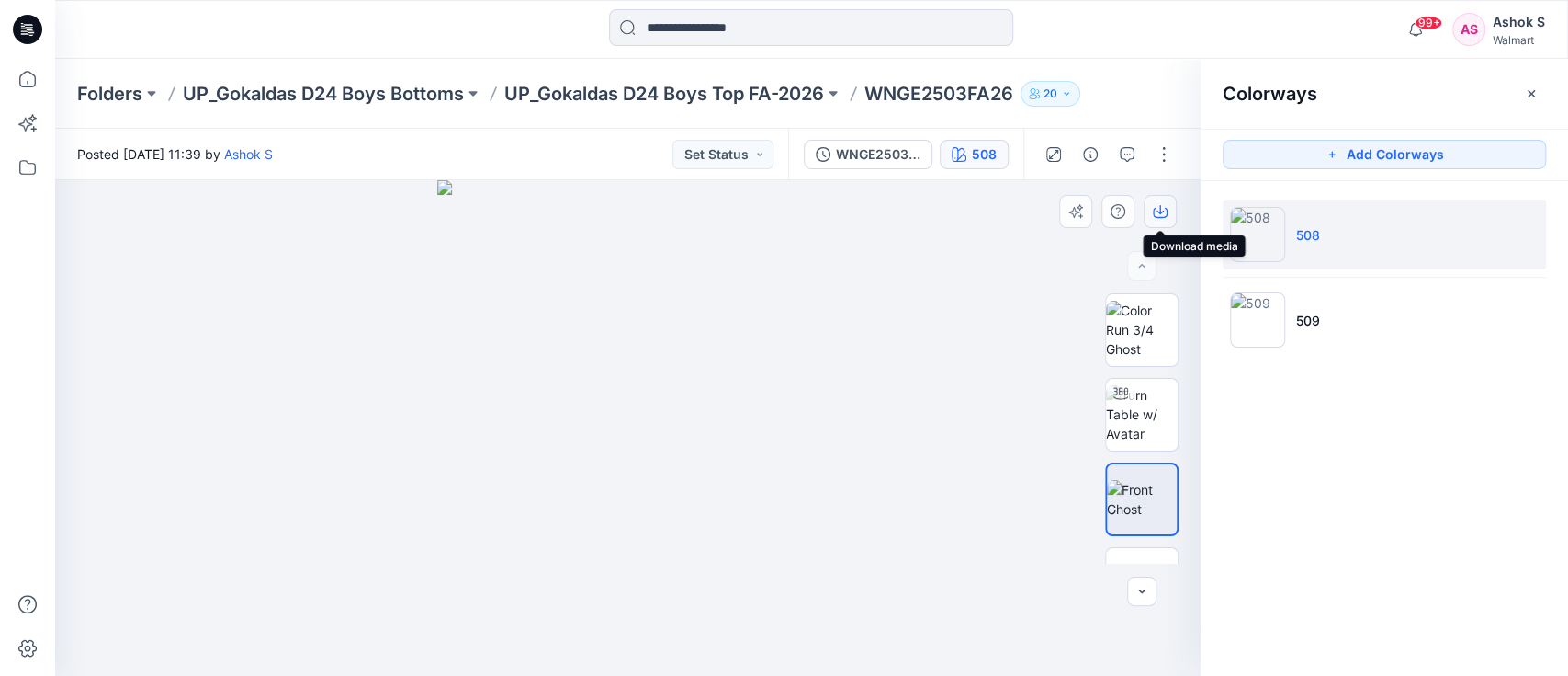
click at [1162, 218] on button "button" at bounding box center [1160, 211] width 33 height 33
click at [883, 429] on div at bounding box center [628, 428] width 1146 height 496
click at [1137, 564] on img at bounding box center [1142, 584] width 71 height 38
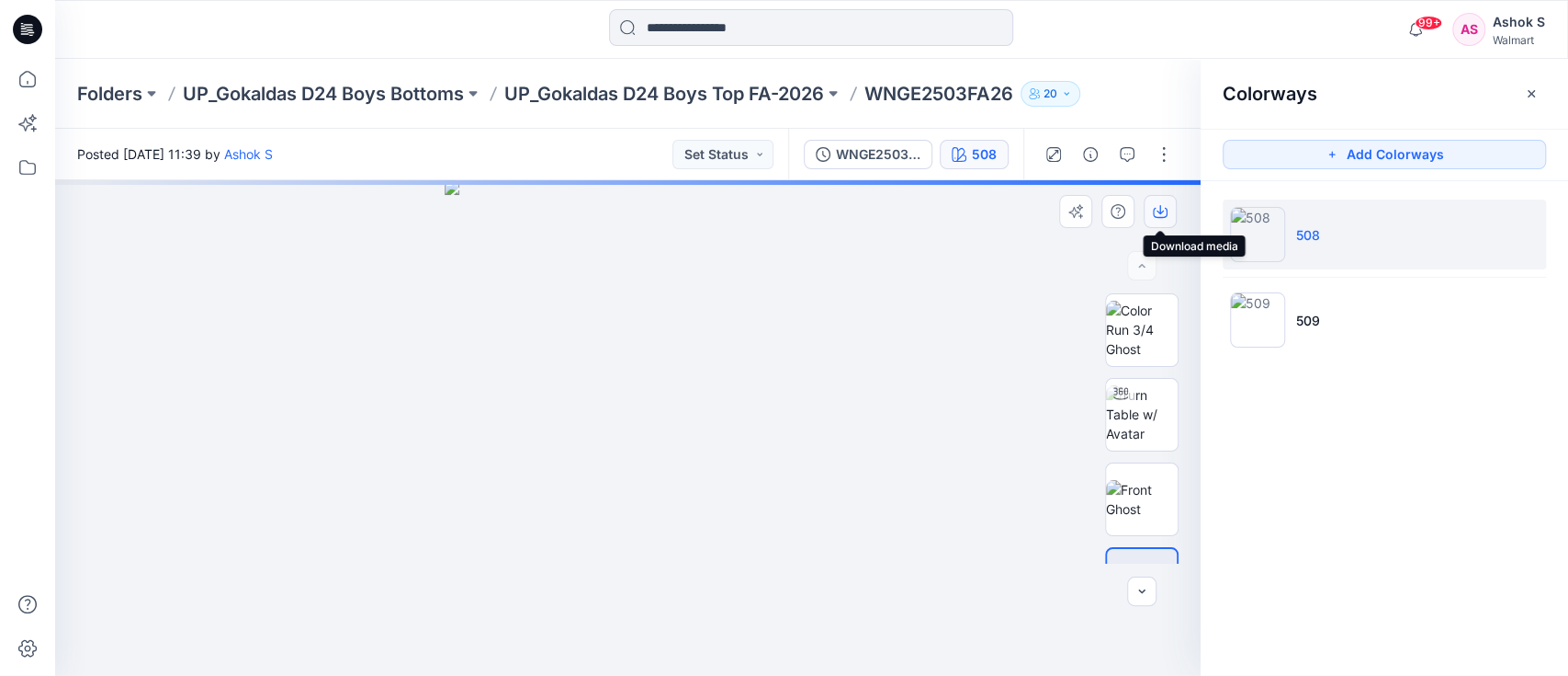
click at [1156, 205] on icon "button" at bounding box center [1160, 211] width 14 height 14
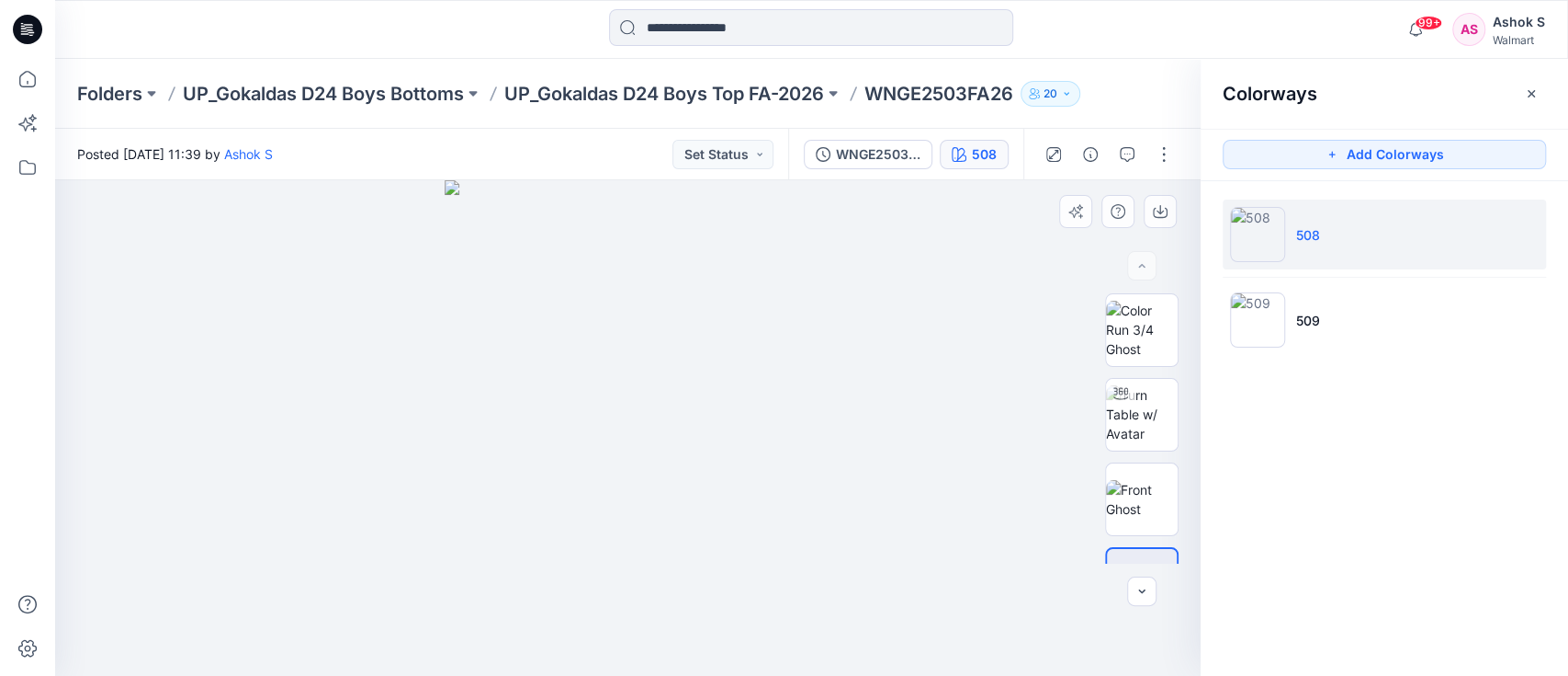
click at [970, 372] on div at bounding box center [628, 428] width 1146 height 496
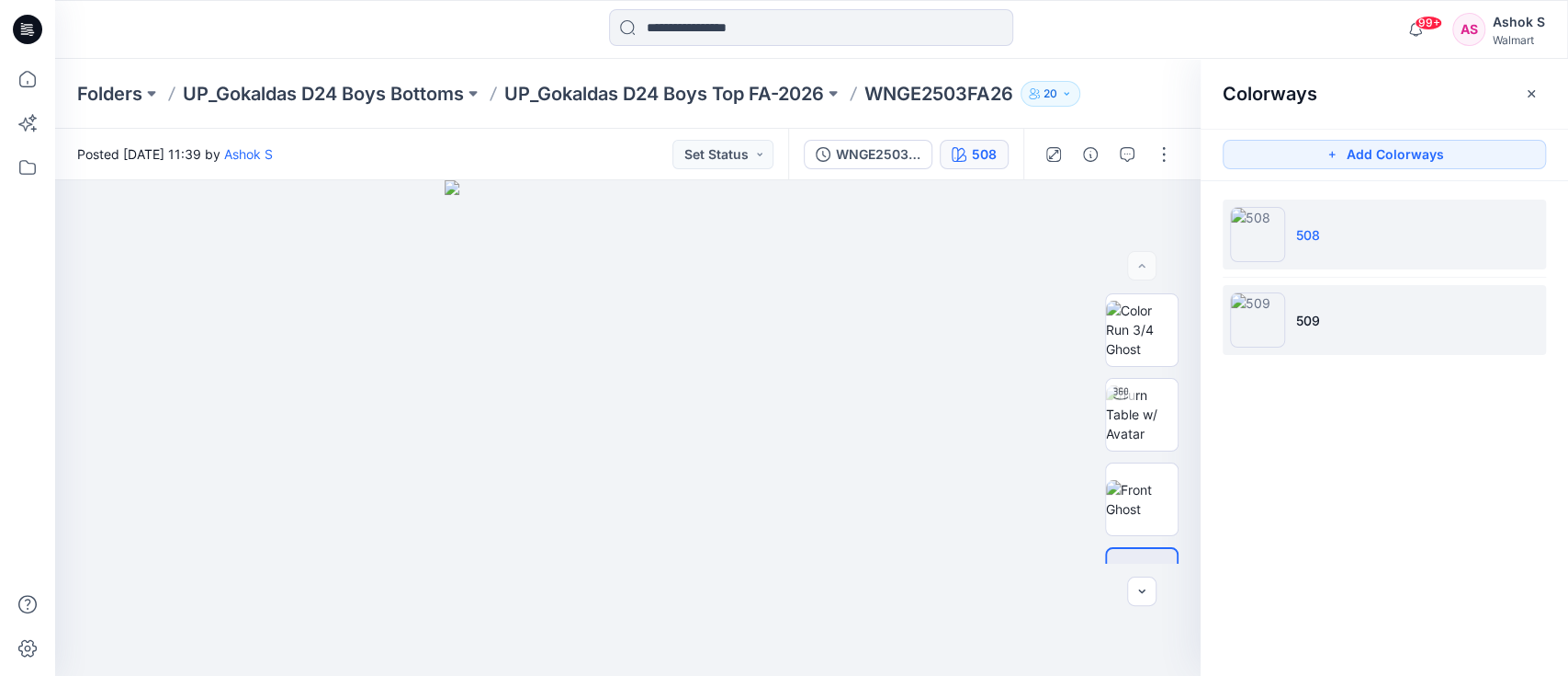
click at [1288, 324] on li "509" at bounding box center [1384, 319] width 323 height 70
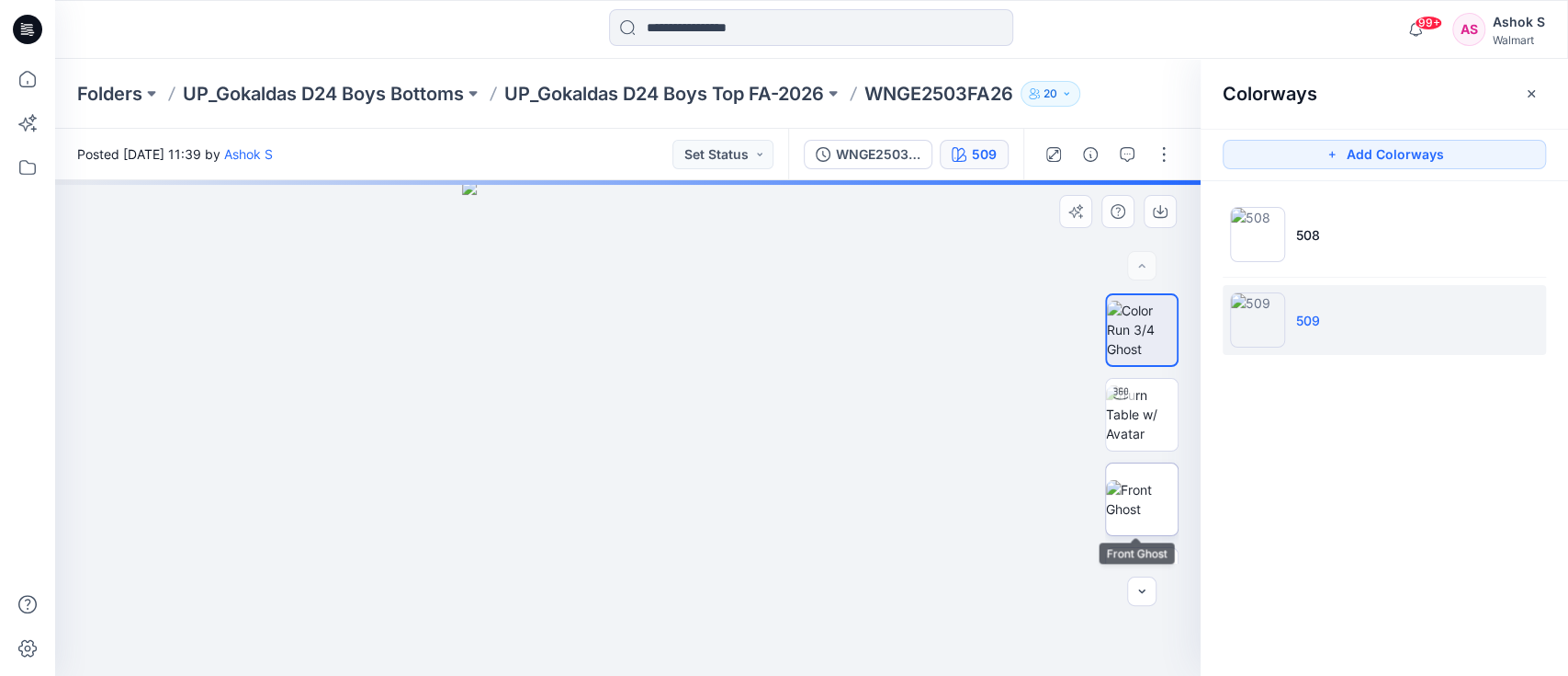
click at [1150, 480] on img at bounding box center [1142, 499] width 71 height 38
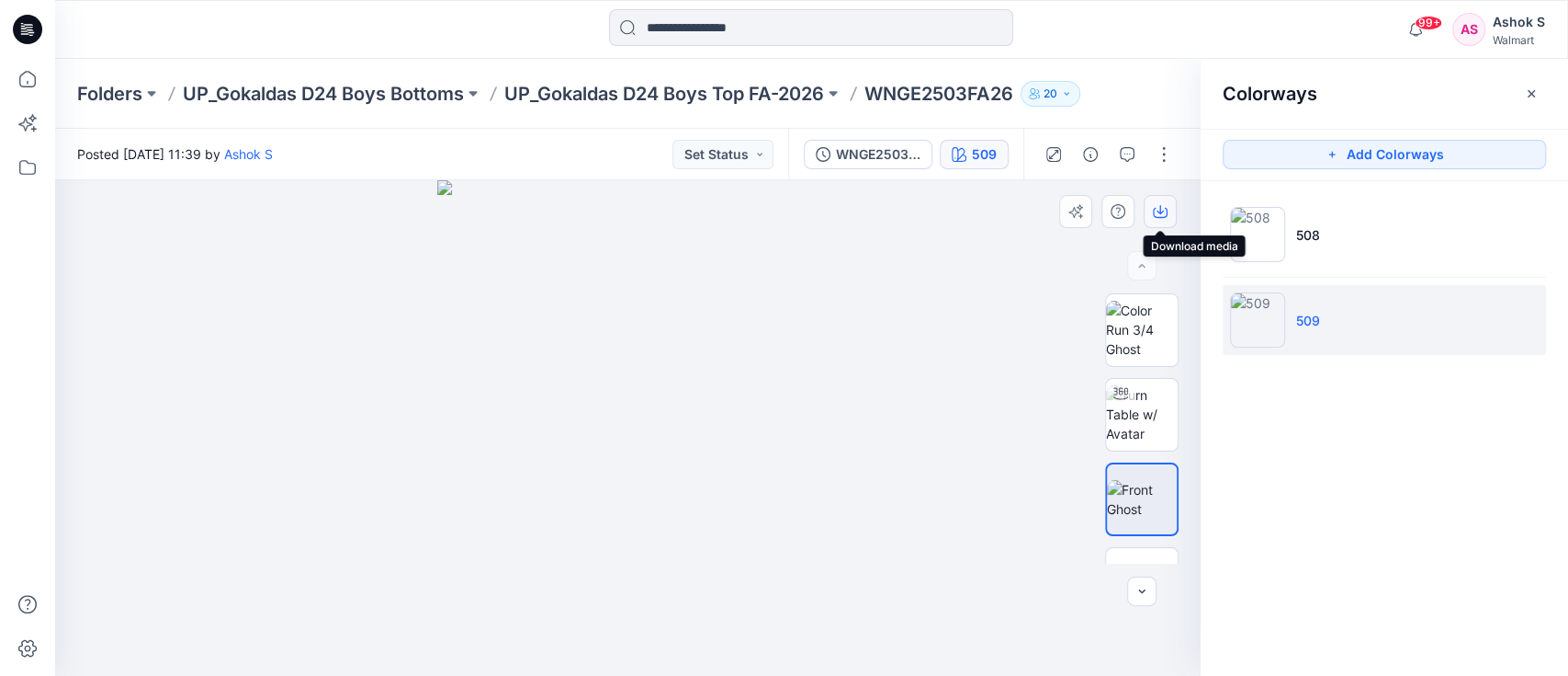
click at [1155, 210] on icon "button" at bounding box center [1160, 211] width 14 height 14
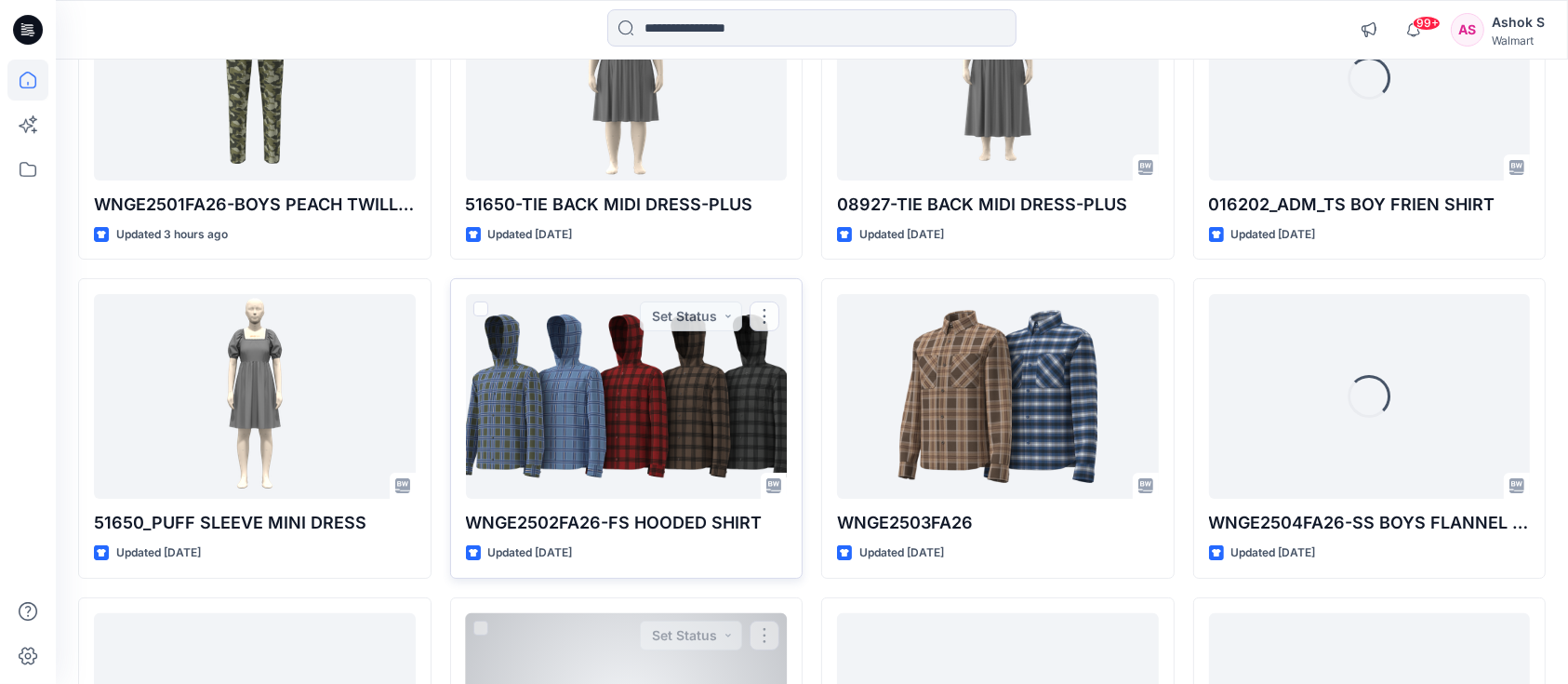
scroll to position [372, 0]
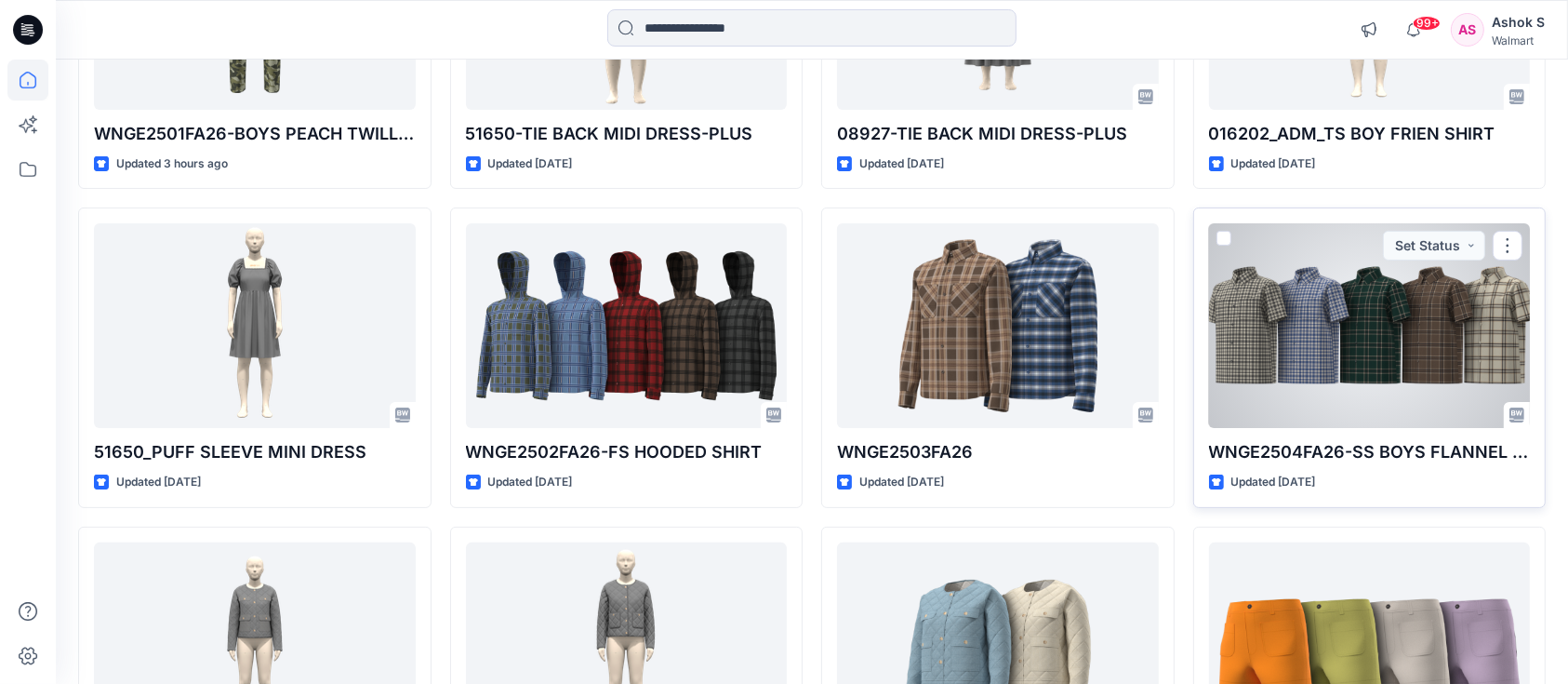
click at [1286, 287] on div at bounding box center [1370, 325] width 322 height 205
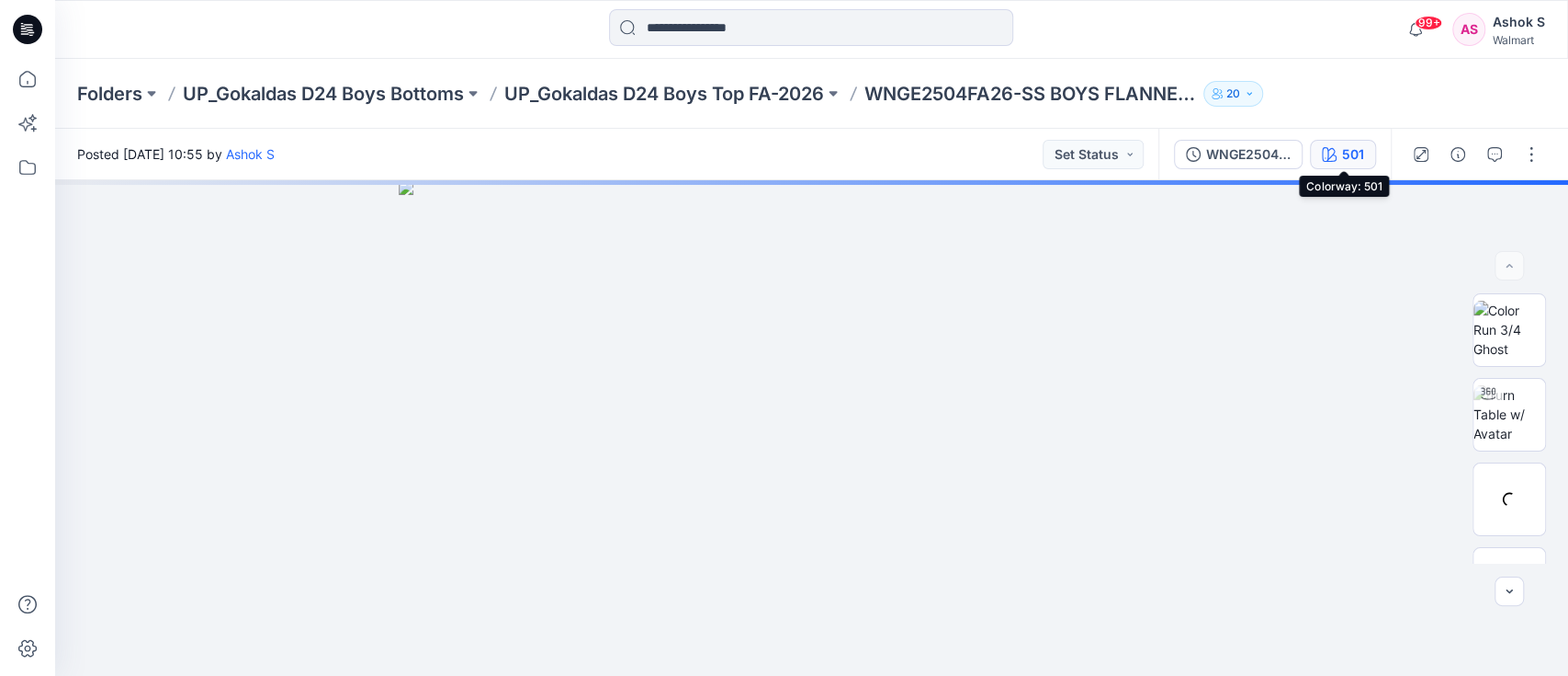
click at [1363, 149] on div "501" at bounding box center [1353, 154] width 22 height 20
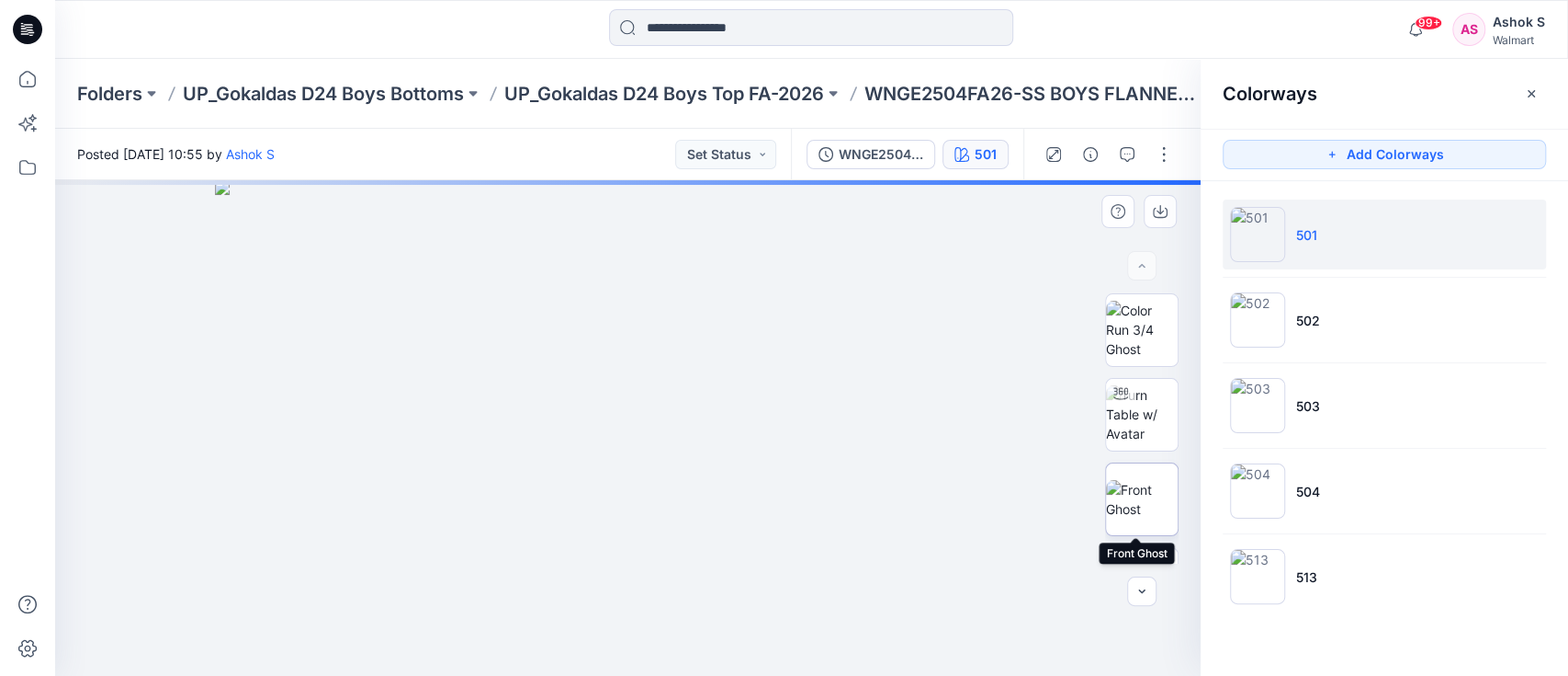
click at [1125, 519] on img at bounding box center [1142, 499] width 71 height 38
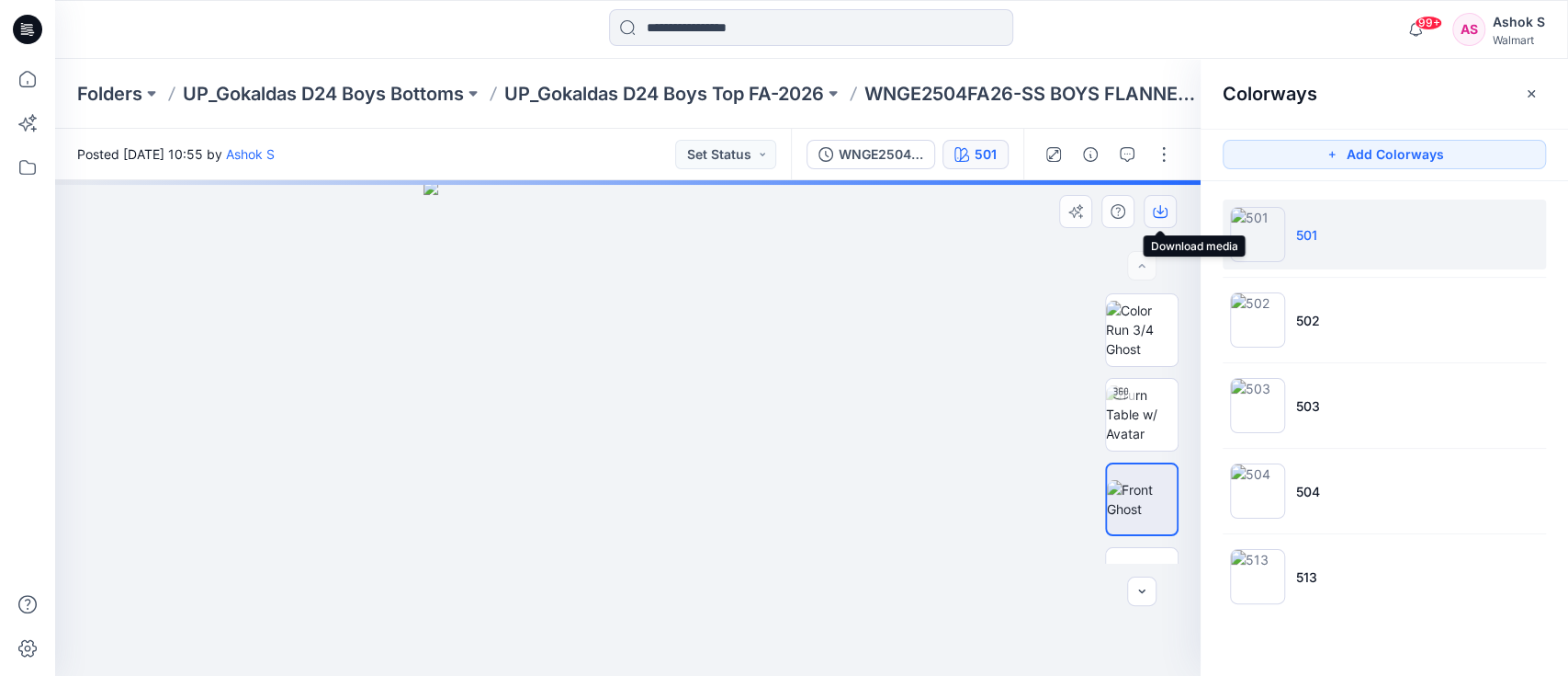
click at [1159, 214] on icon "button" at bounding box center [1160, 211] width 14 height 14
click at [895, 395] on div at bounding box center [628, 428] width 1146 height 496
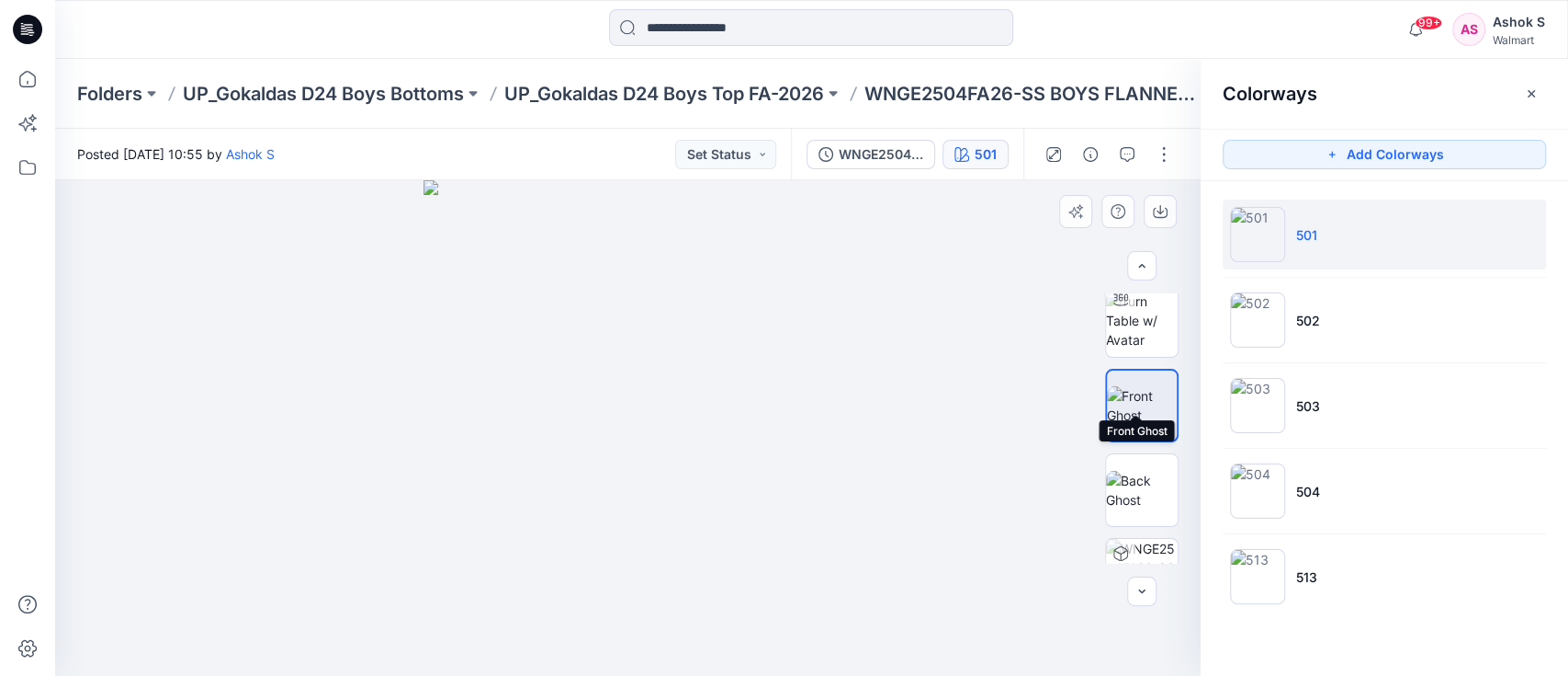
scroll to position [122, 0]
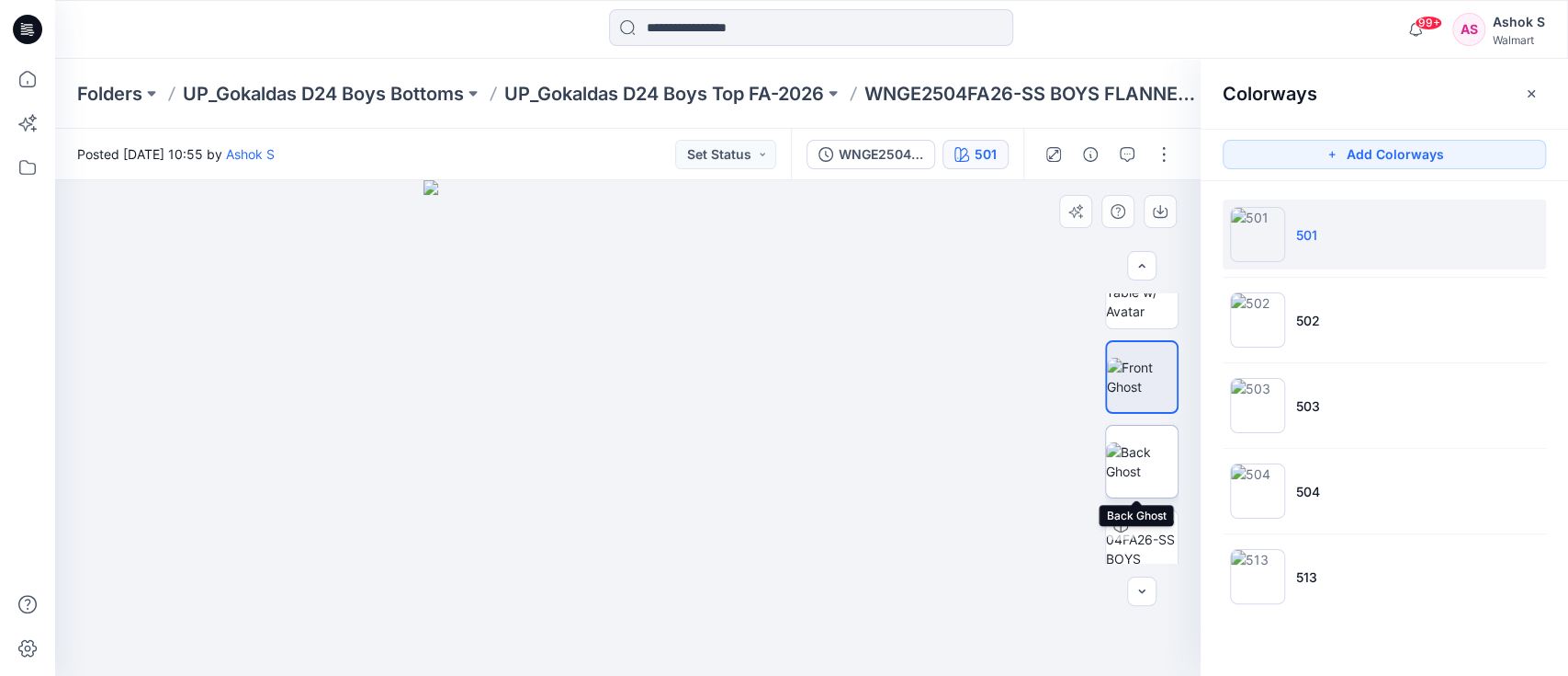
click at [1135, 461] on img at bounding box center [1142, 461] width 71 height 38
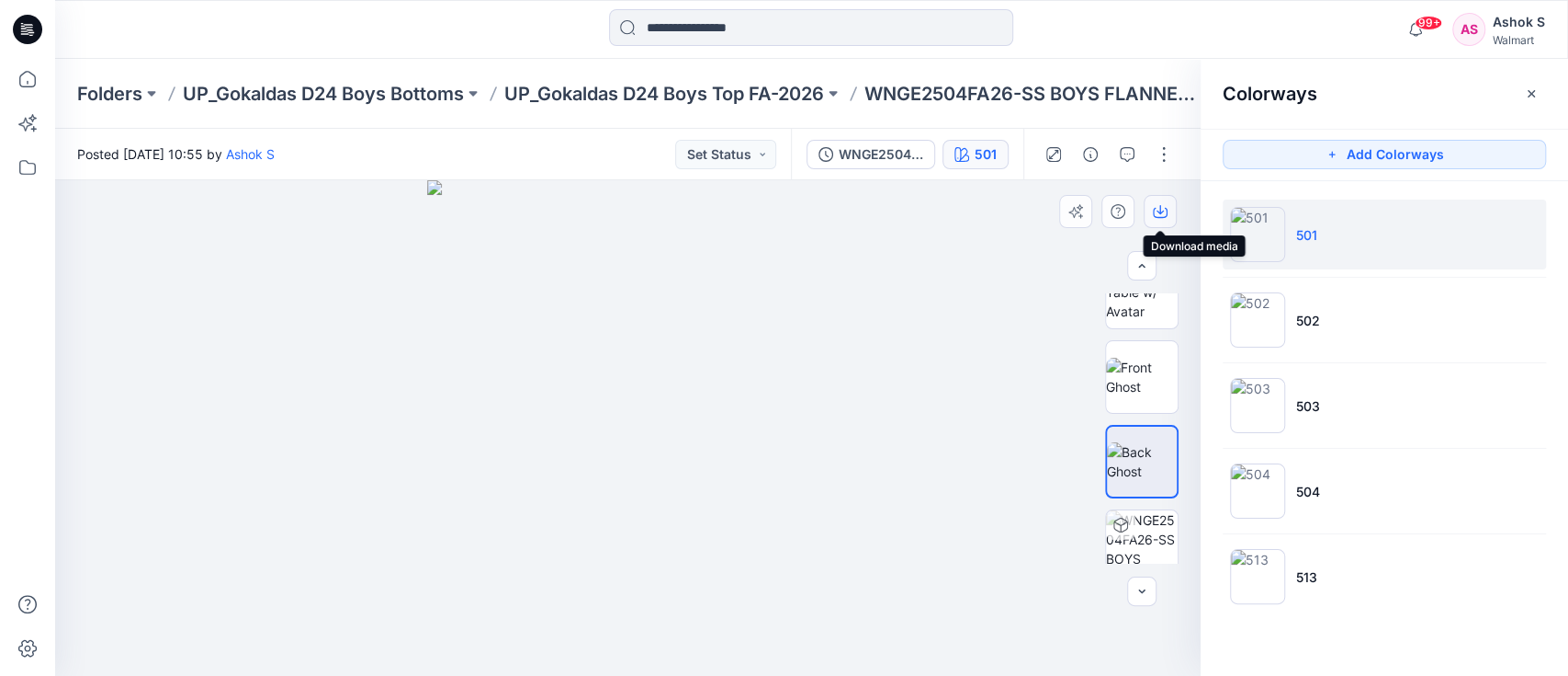
click at [1151, 205] on button "button" at bounding box center [1160, 211] width 33 height 33
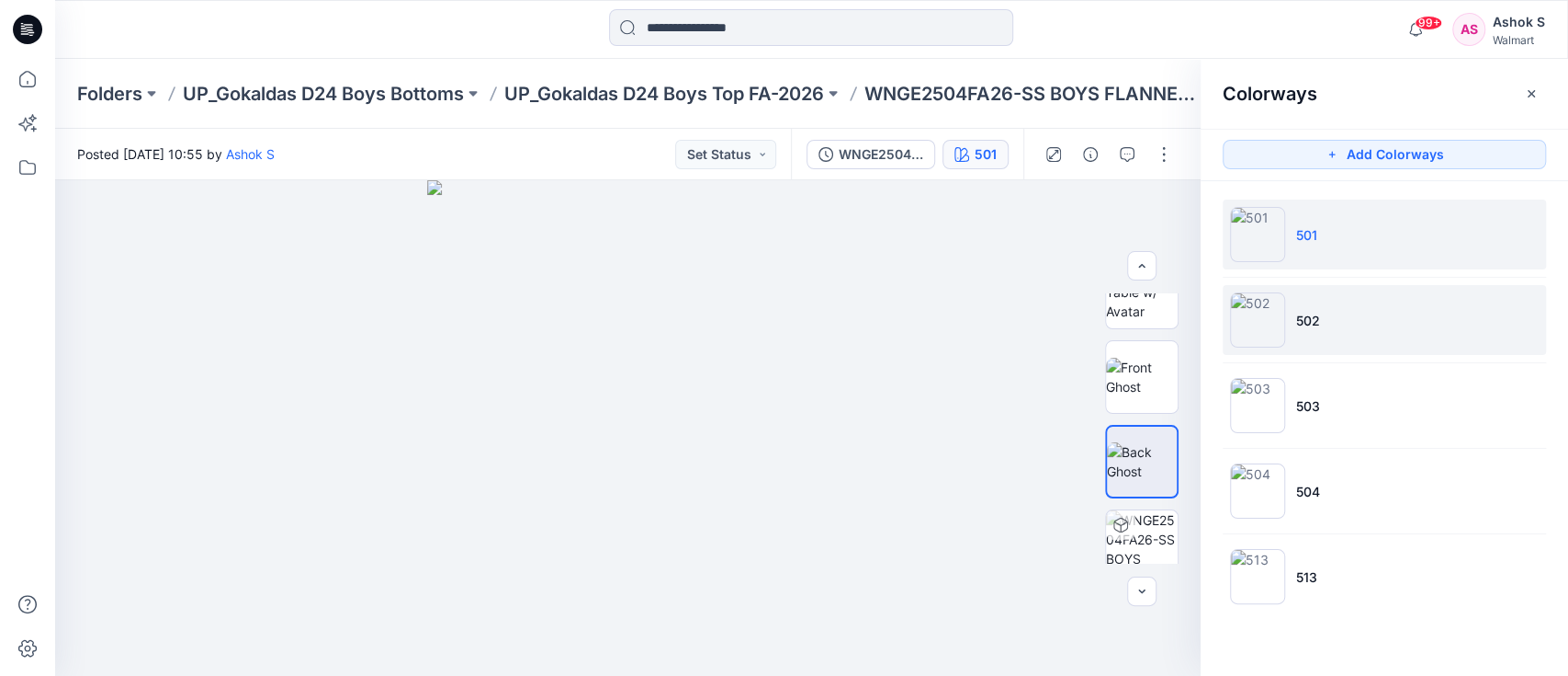
click at [1309, 320] on p "502" at bounding box center [1308, 320] width 24 height 19
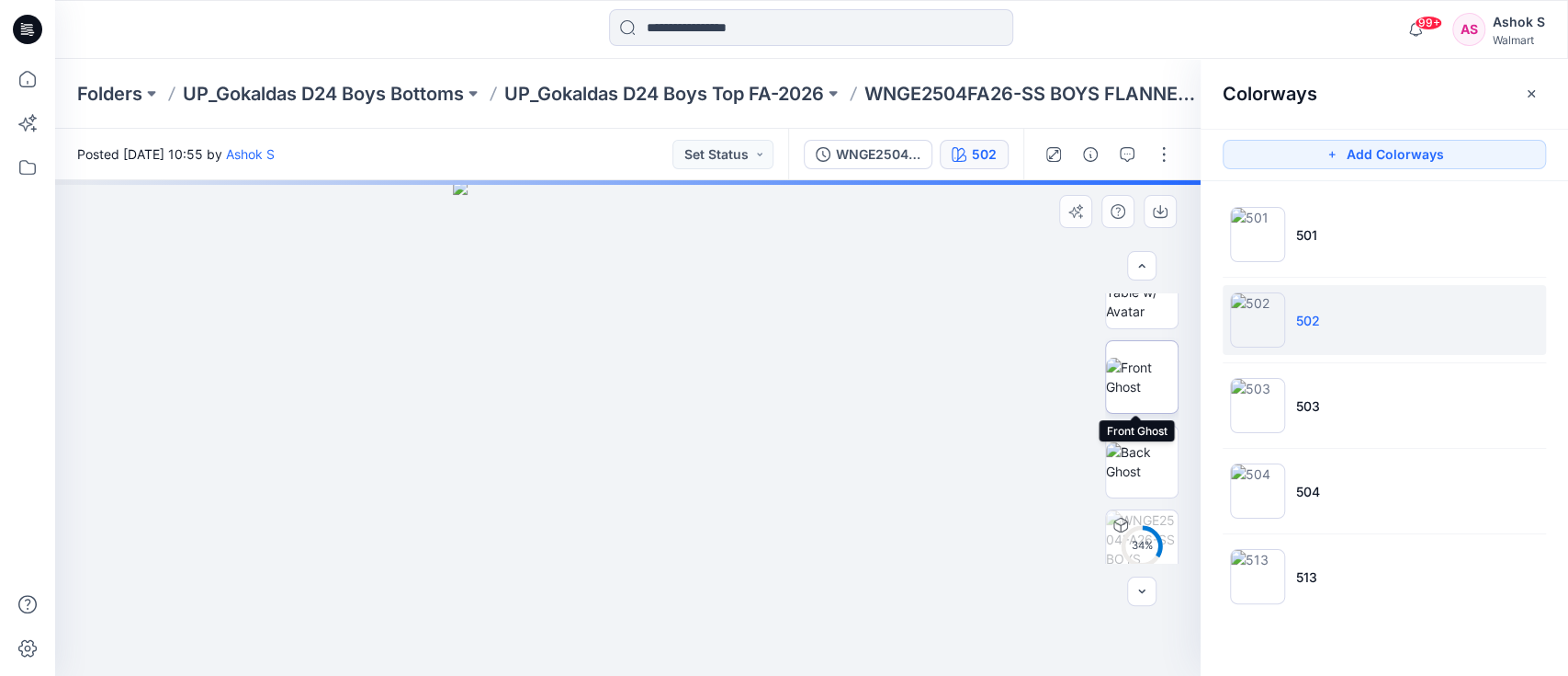
click at [1141, 379] on img at bounding box center [1142, 377] width 71 height 38
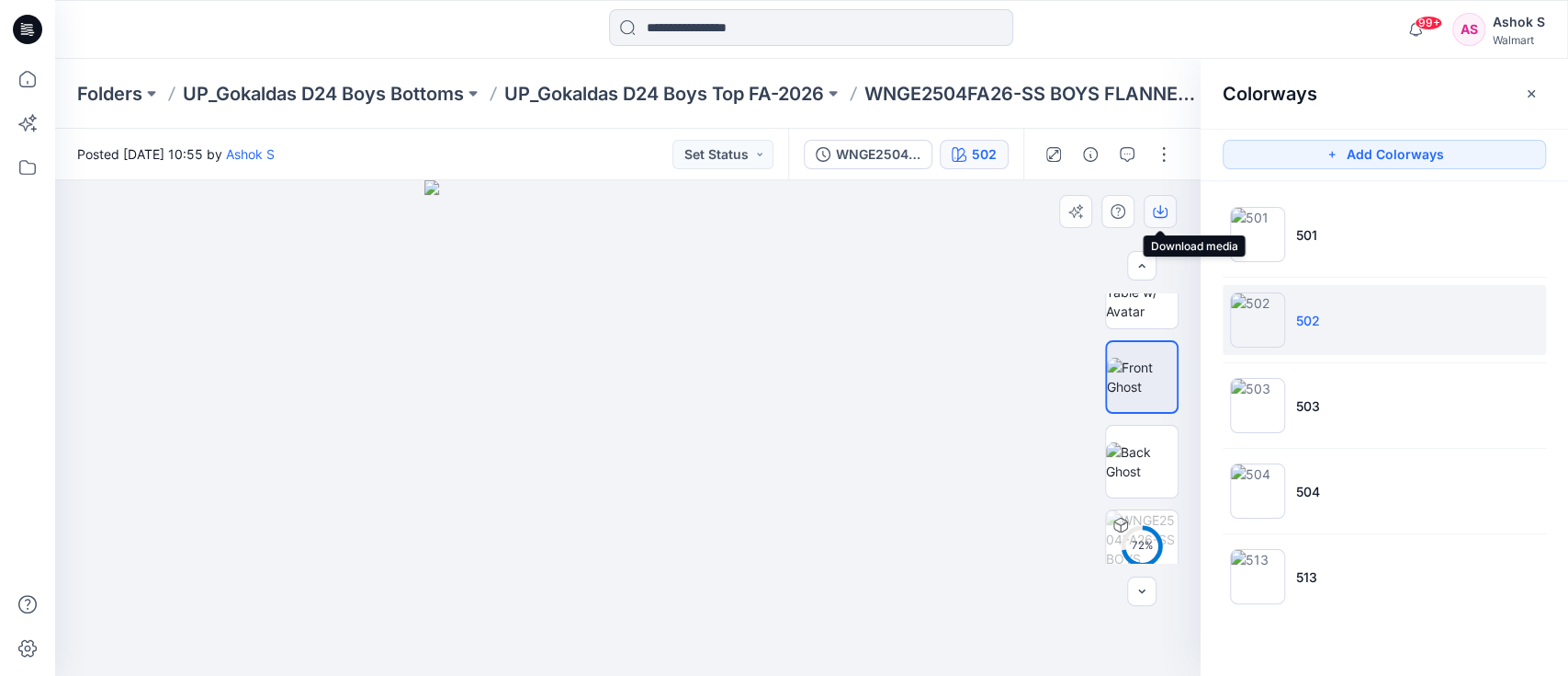
click at [1160, 214] on icon "button" at bounding box center [1161, 210] width 8 height 10
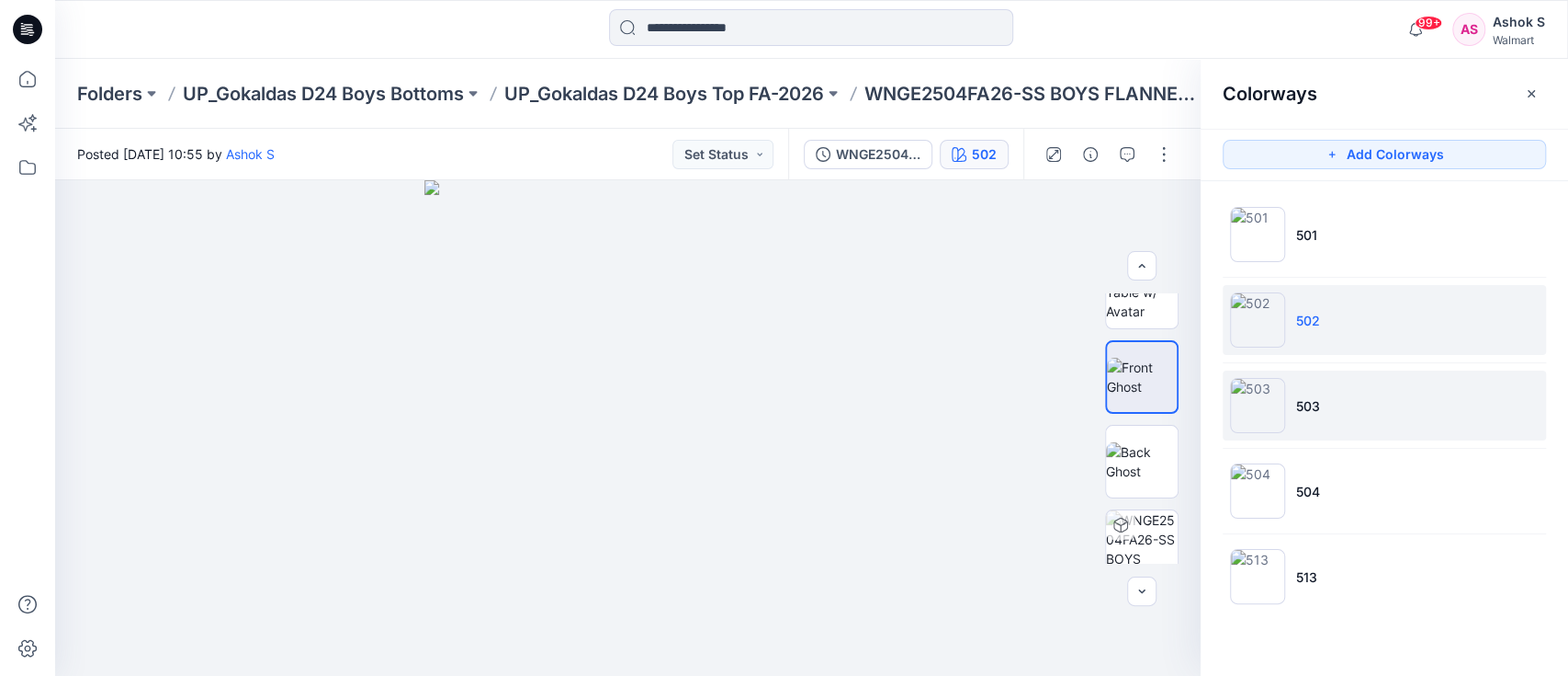
click at [1313, 407] on p "503" at bounding box center [1308, 405] width 24 height 19
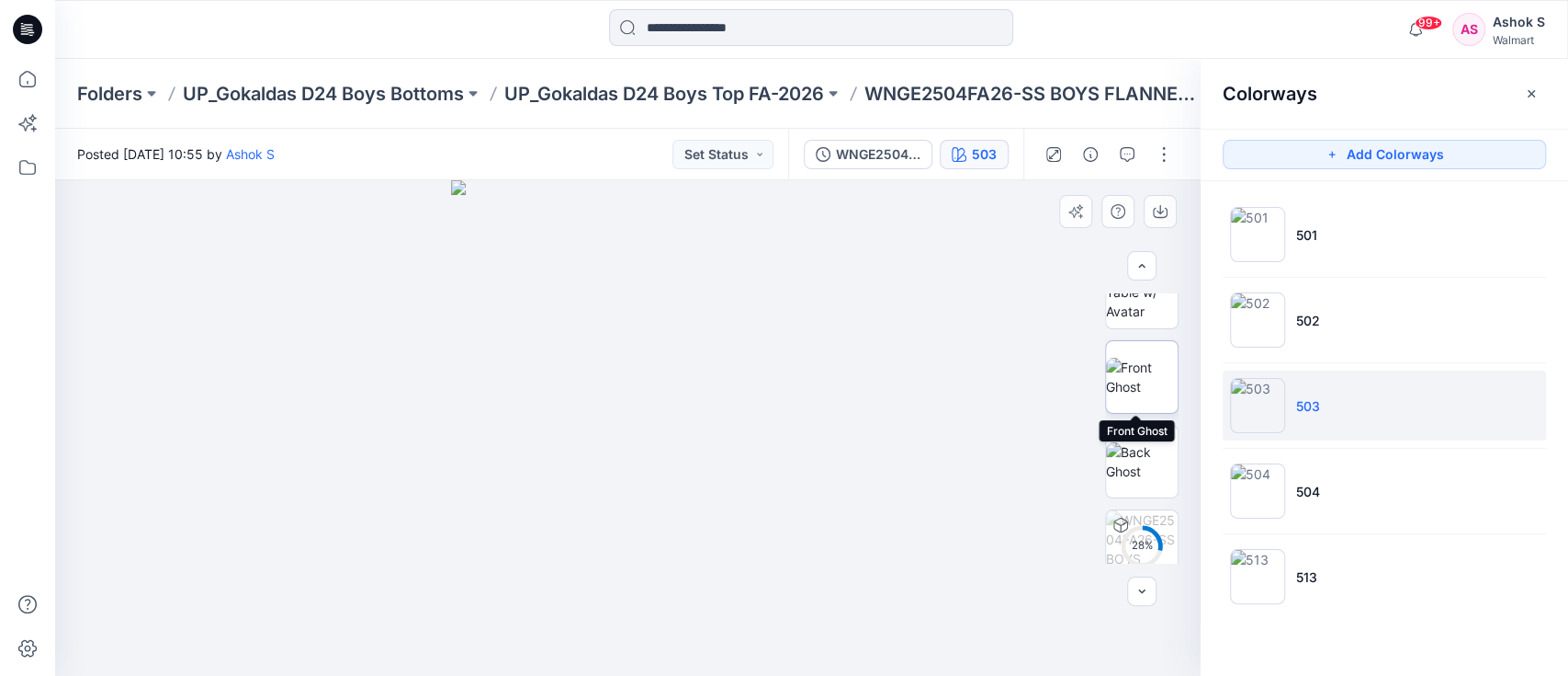
click at [1139, 382] on img at bounding box center [1142, 377] width 71 height 38
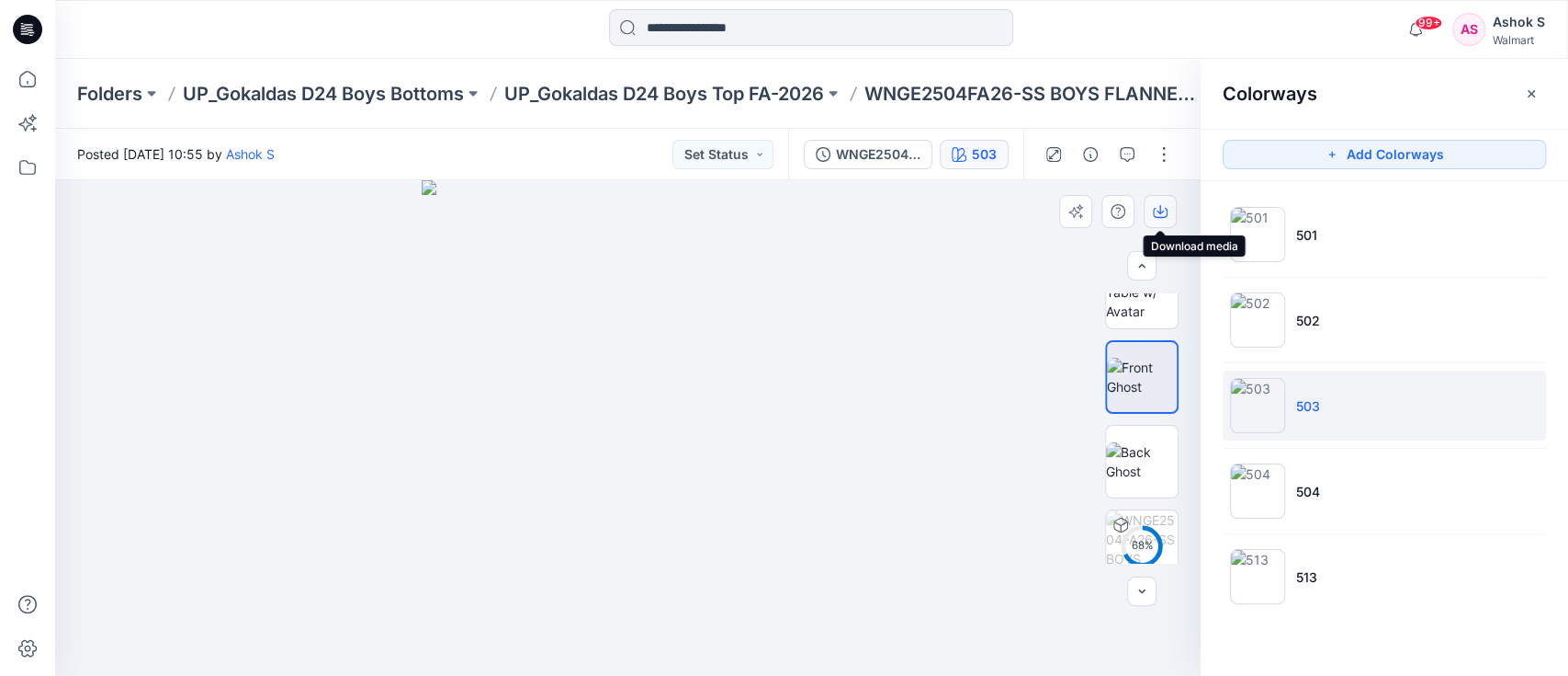
click at [1168, 207] on button "button" at bounding box center [1160, 211] width 33 height 33
click at [927, 509] on div at bounding box center [628, 428] width 1146 height 496
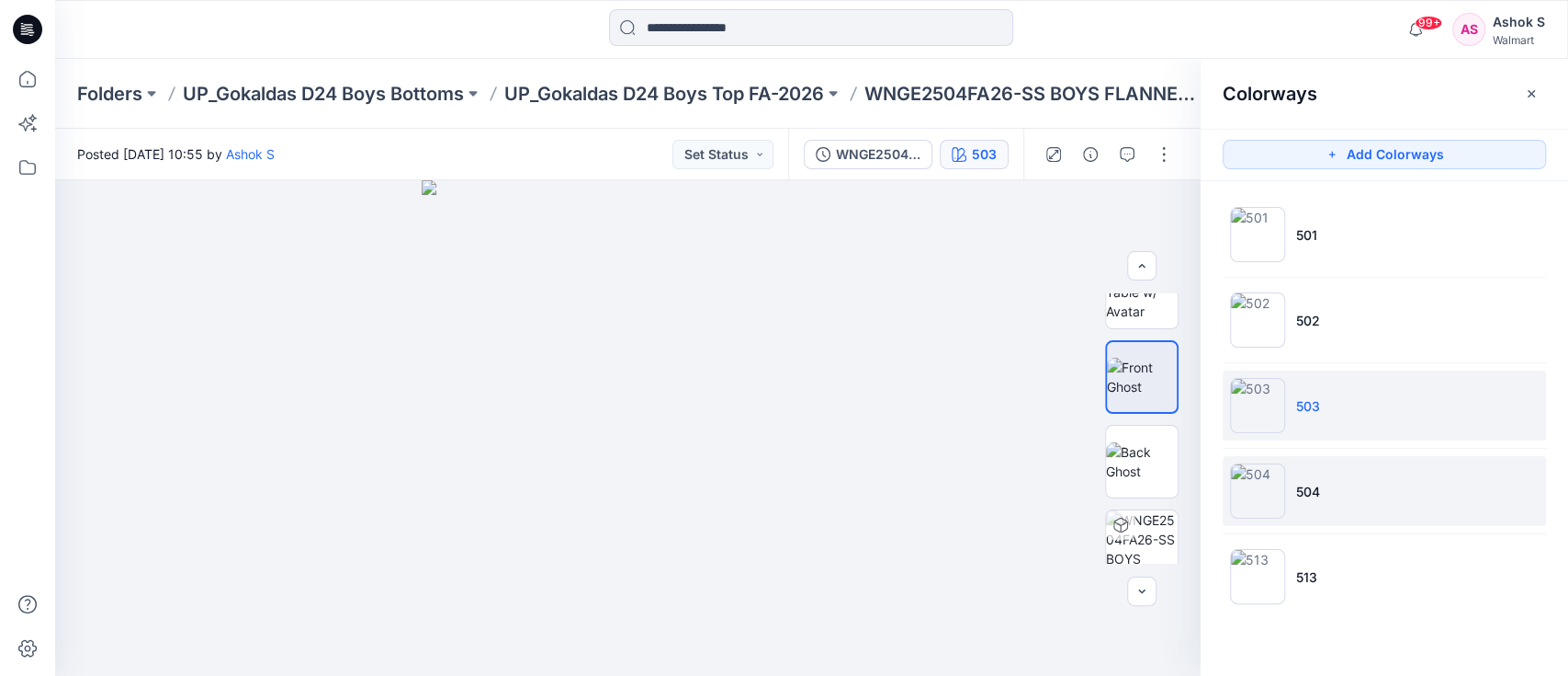
click at [1296, 490] on p "504" at bounding box center [1308, 491] width 24 height 19
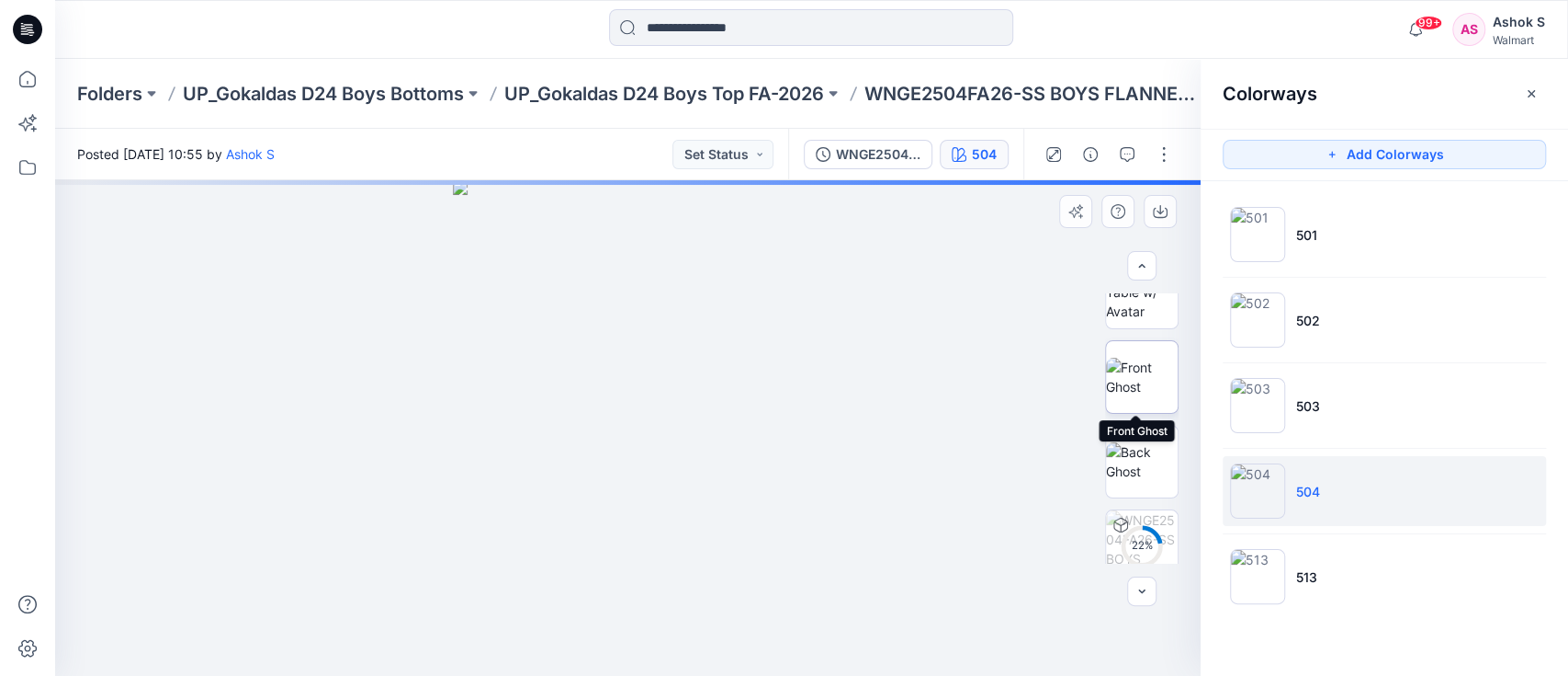
click at [1143, 386] on img at bounding box center [1142, 377] width 71 height 38
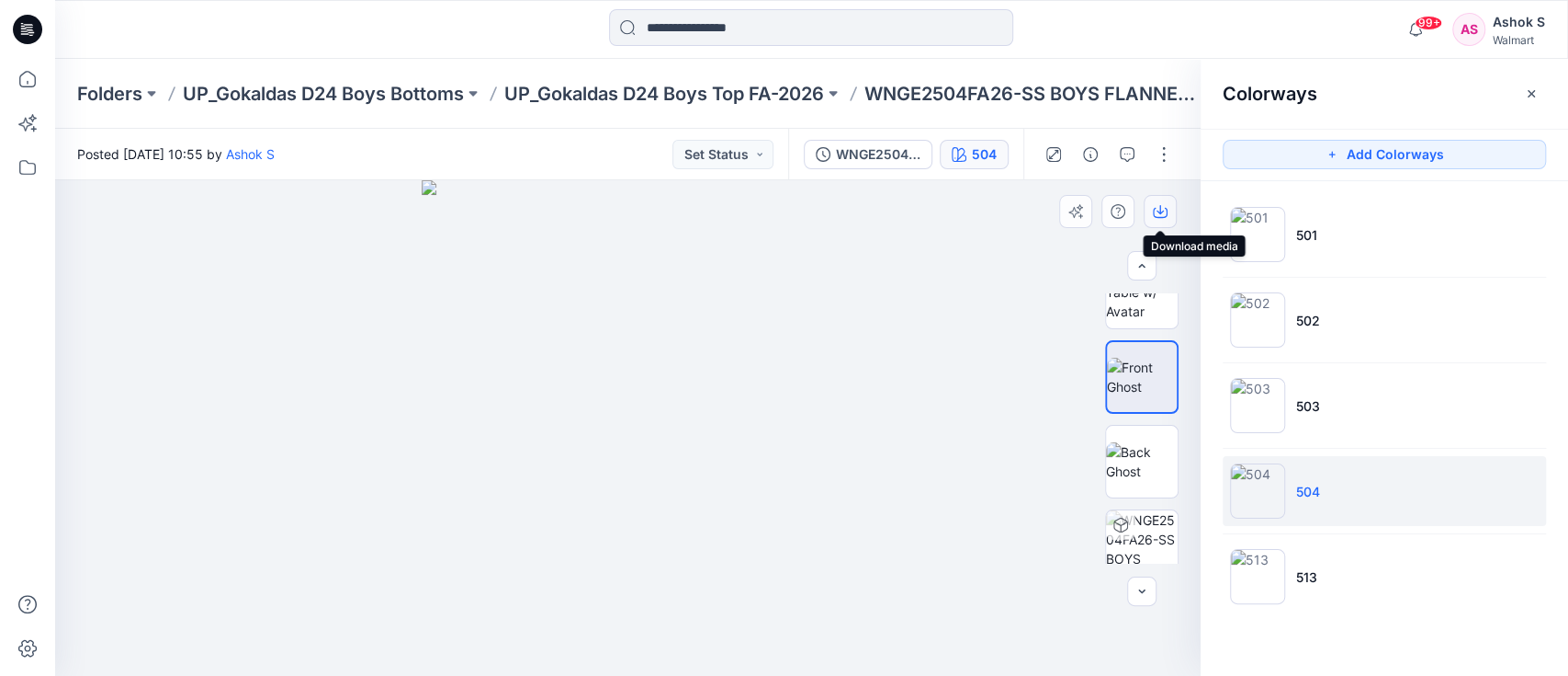
click at [1158, 208] on icon "button" at bounding box center [1160, 211] width 14 height 14
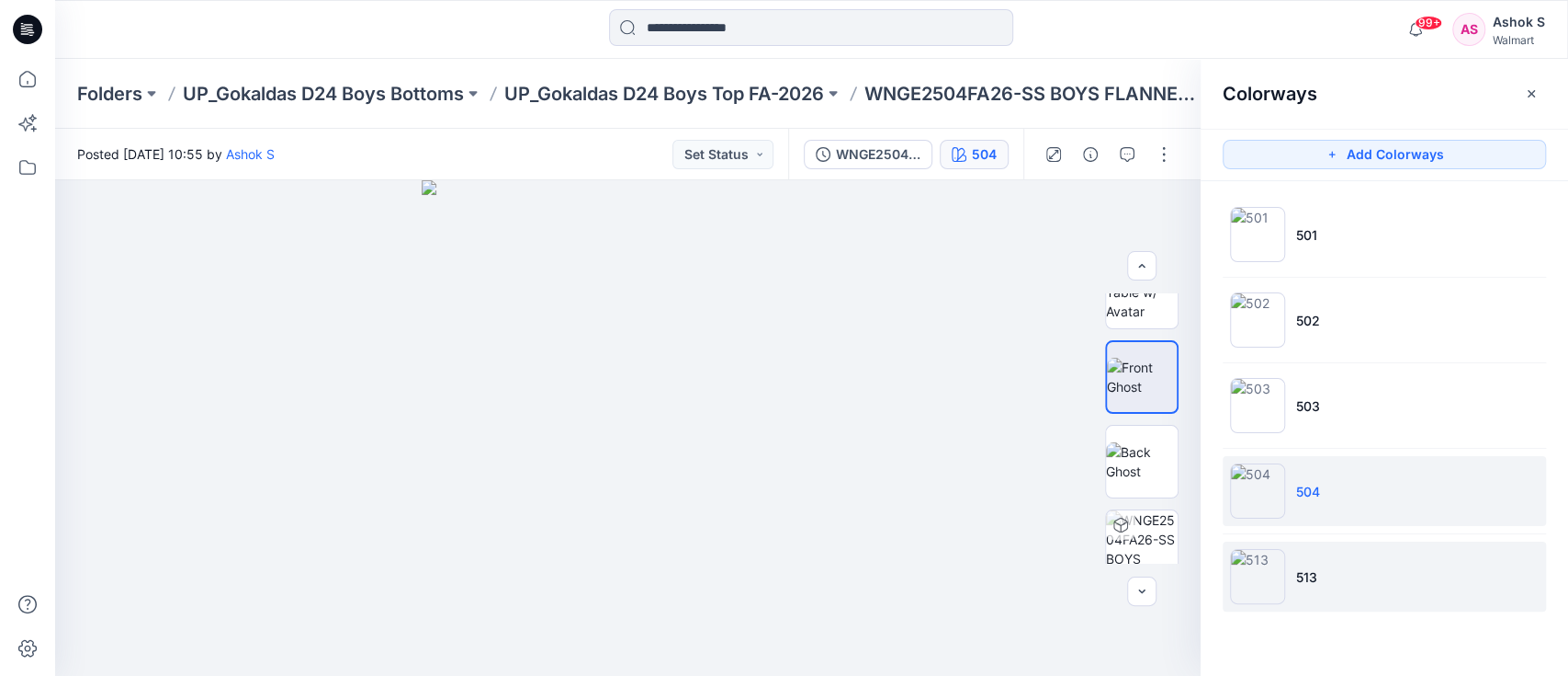
click at [1299, 574] on p "513" at bounding box center [1307, 577] width 21 height 19
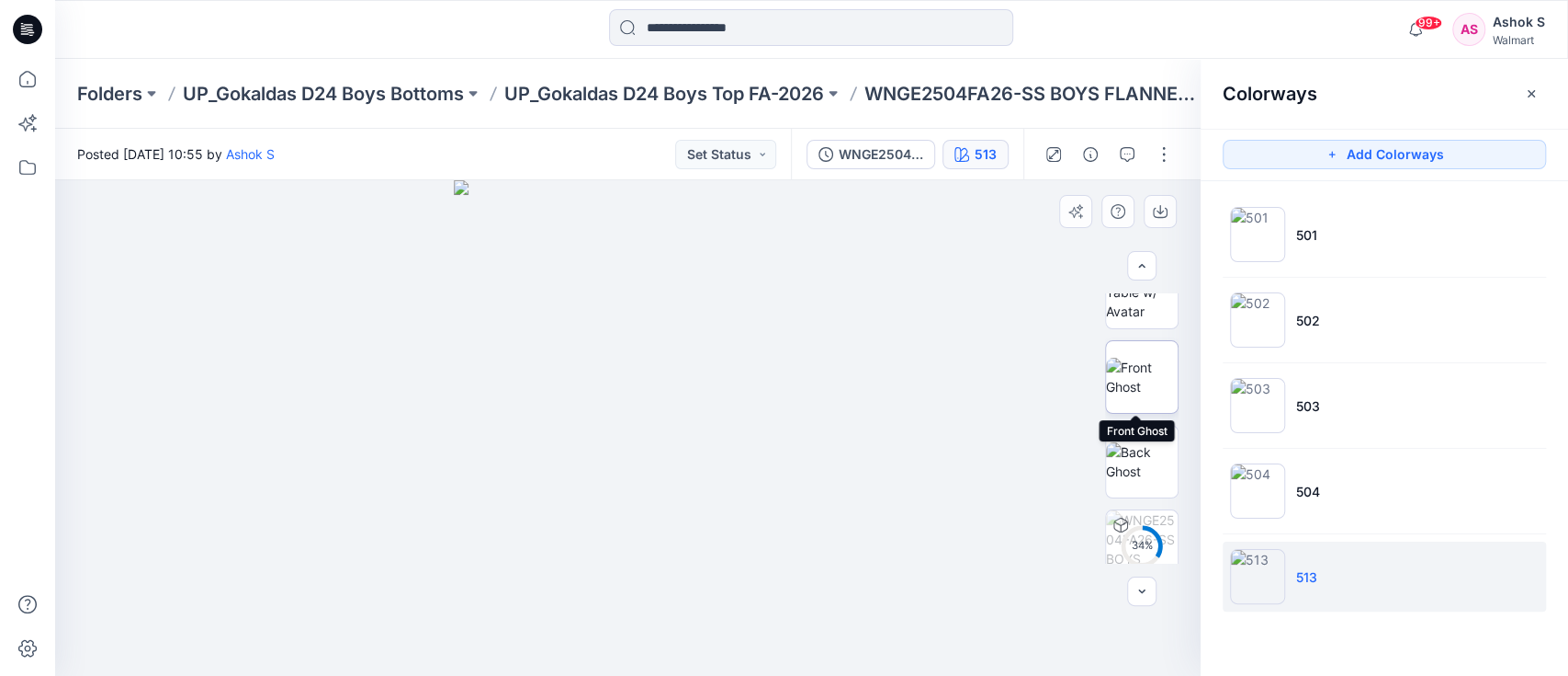
click at [1131, 390] on img at bounding box center [1142, 377] width 71 height 38
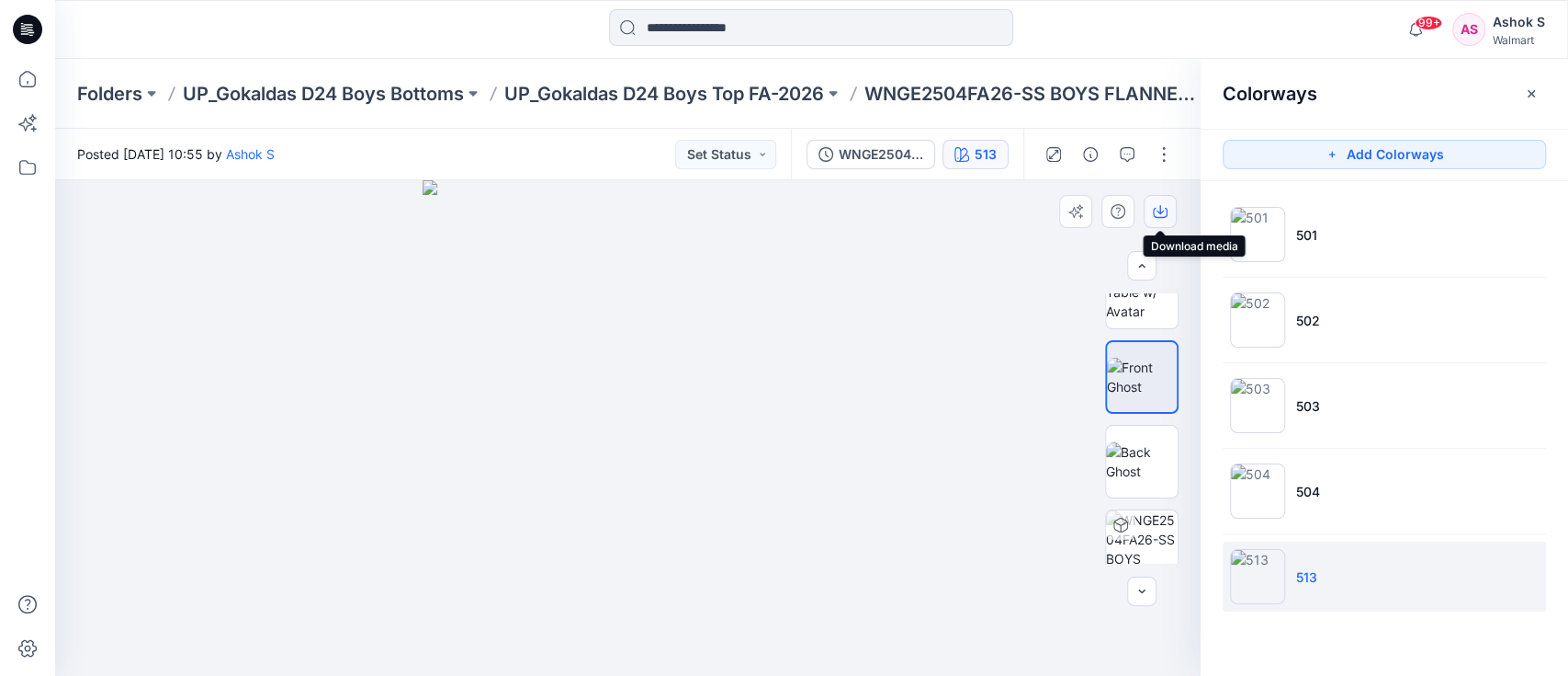
click at [1156, 216] on icon "button" at bounding box center [1160, 211] width 14 height 14
